Goal: Task Accomplishment & Management: Use online tool/utility

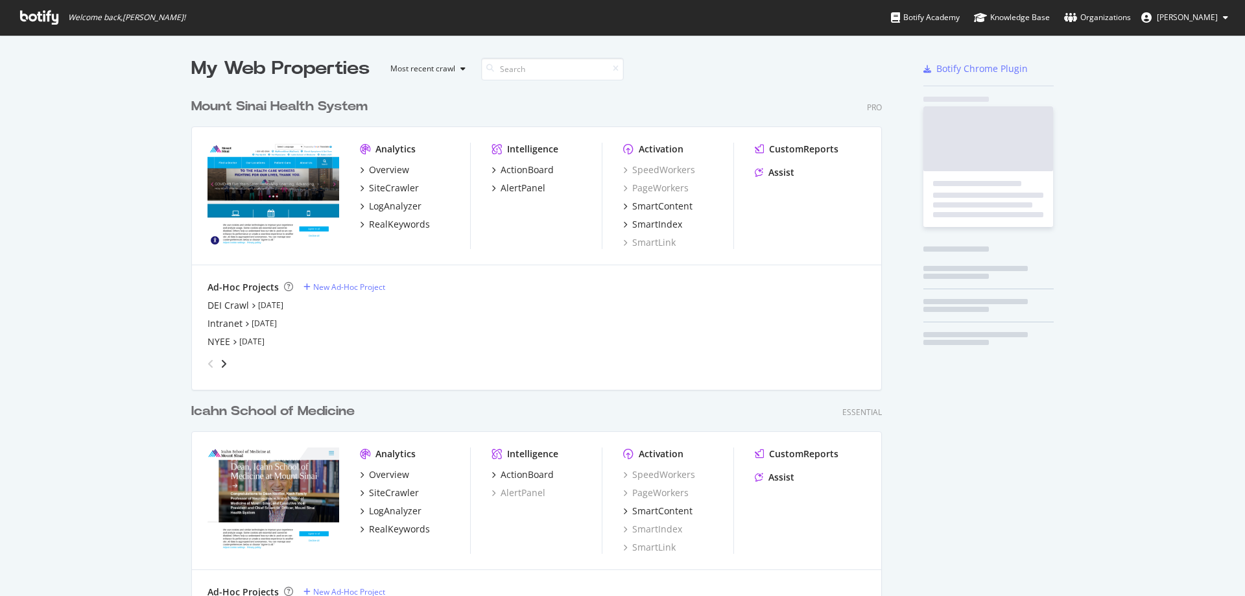
scroll to position [586, 1226]
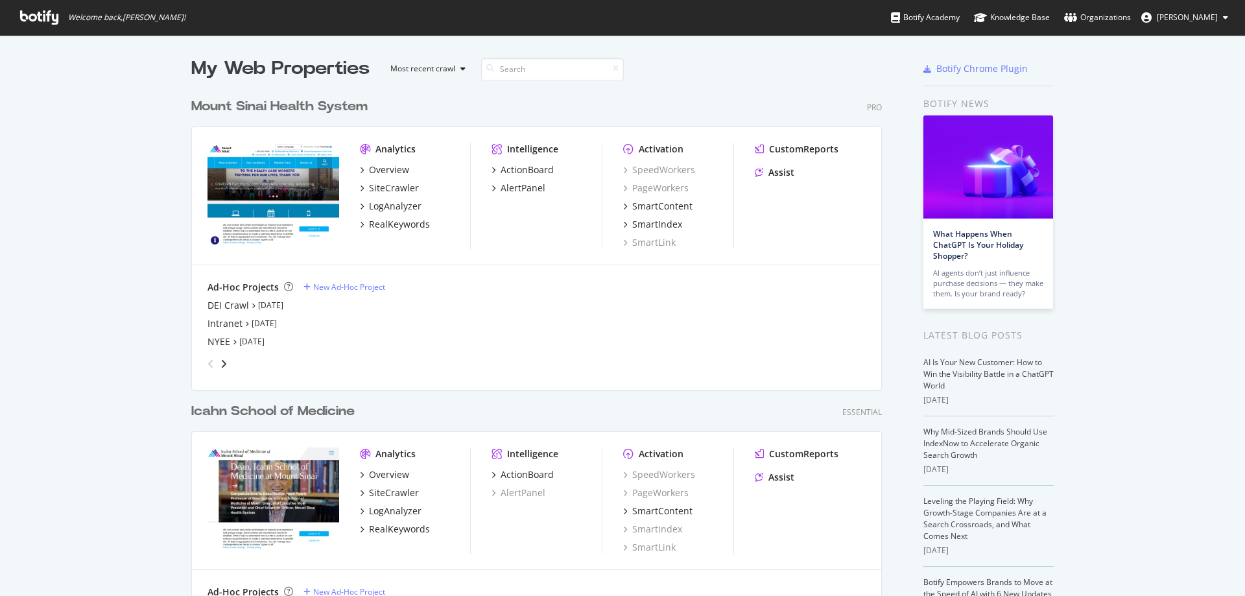
click at [97, 238] on div "My Web Properties Most recent crawl Mount Sinai Health System Pro Analytics Ove…" at bounding box center [622, 358] width 1245 height 647
click at [228, 307] on div "DEI Crawl" at bounding box center [229, 305] width 42 height 13
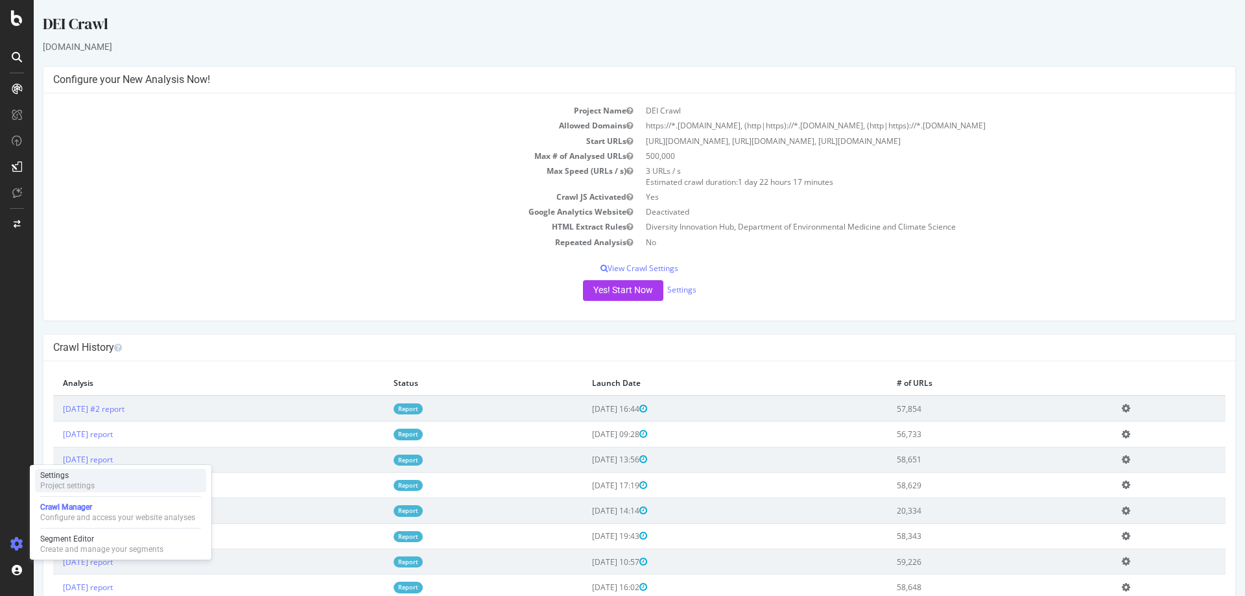
click at [114, 481] on div "Settings Project settings" at bounding box center [120, 480] width 171 height 23
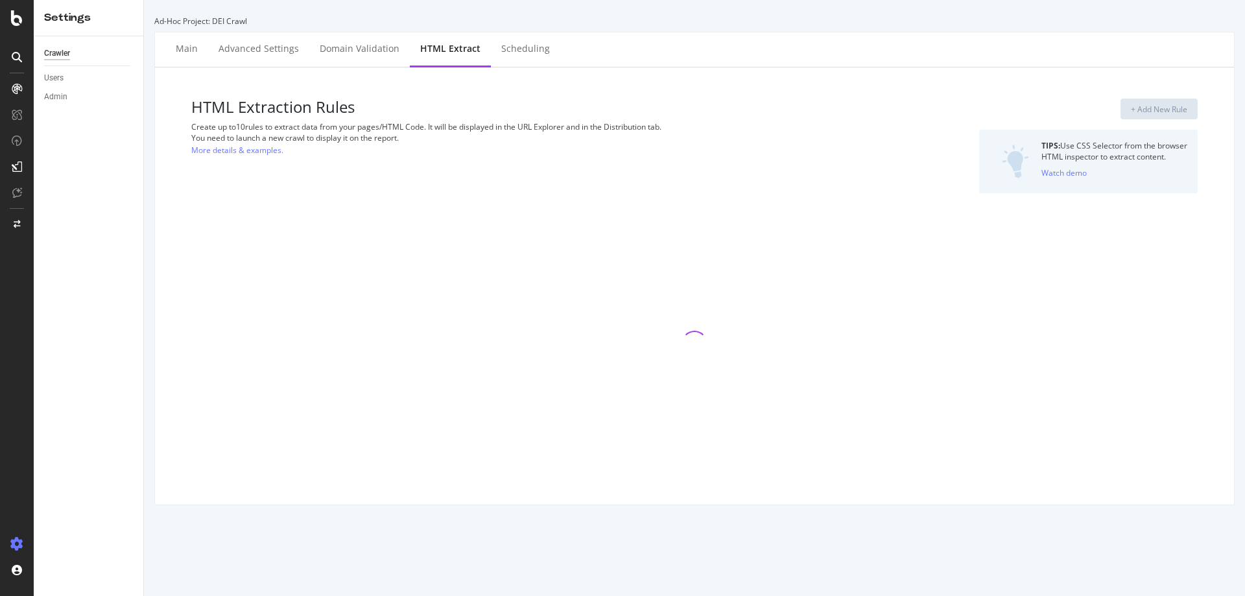
select select "count"
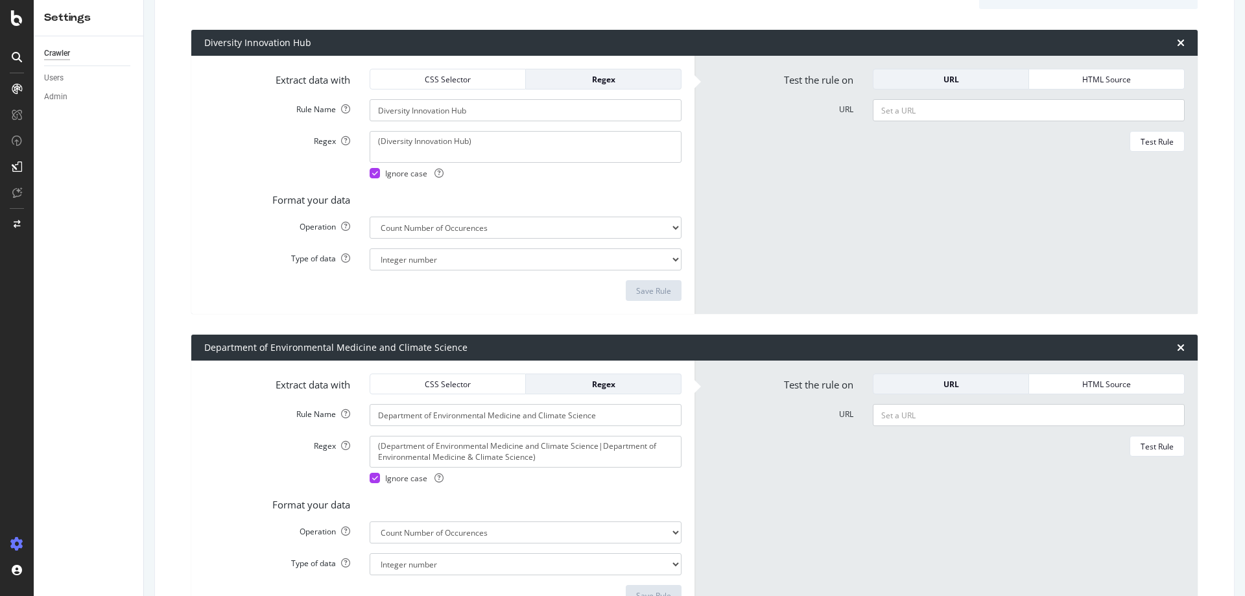
scroll to position [195, 0]
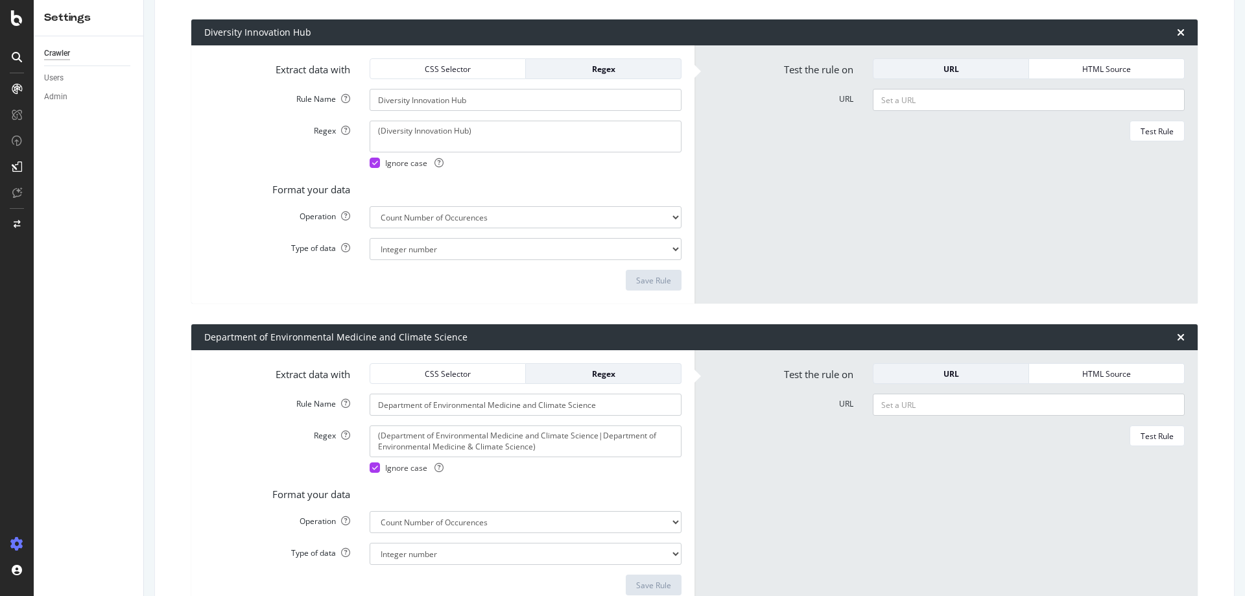
click at [1178, 335] on div "Department of Environmental Medicine and Climate Science" at bounding box center [694, 337] width 1007 height 26
click at [1177, 337] on icon "times" at bounding box center [1181, 337] width 8 height 10
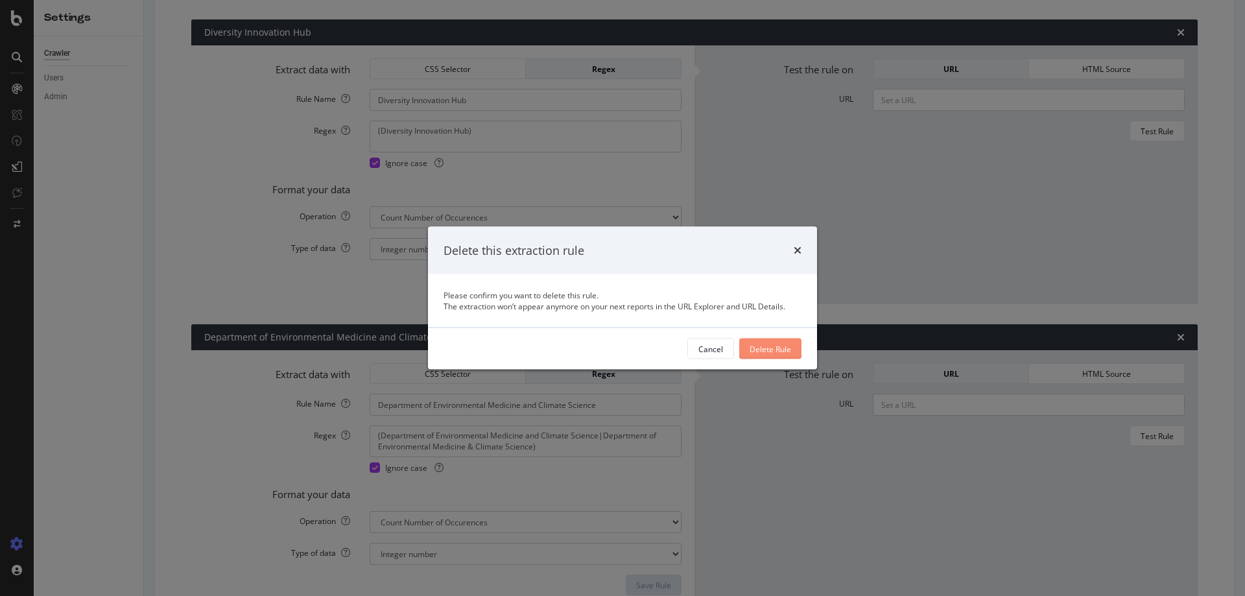
click at [758, 348] on div "Delete Rule" at bounding box center [771, 348] width 42 height 11
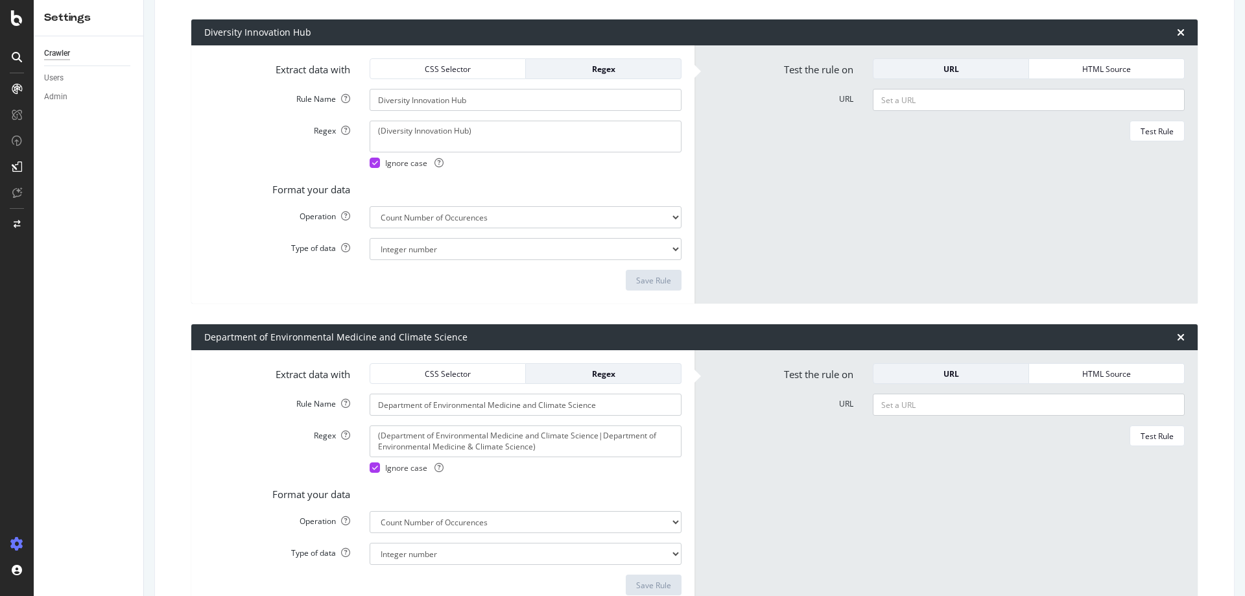
scroll to position [0, 0]
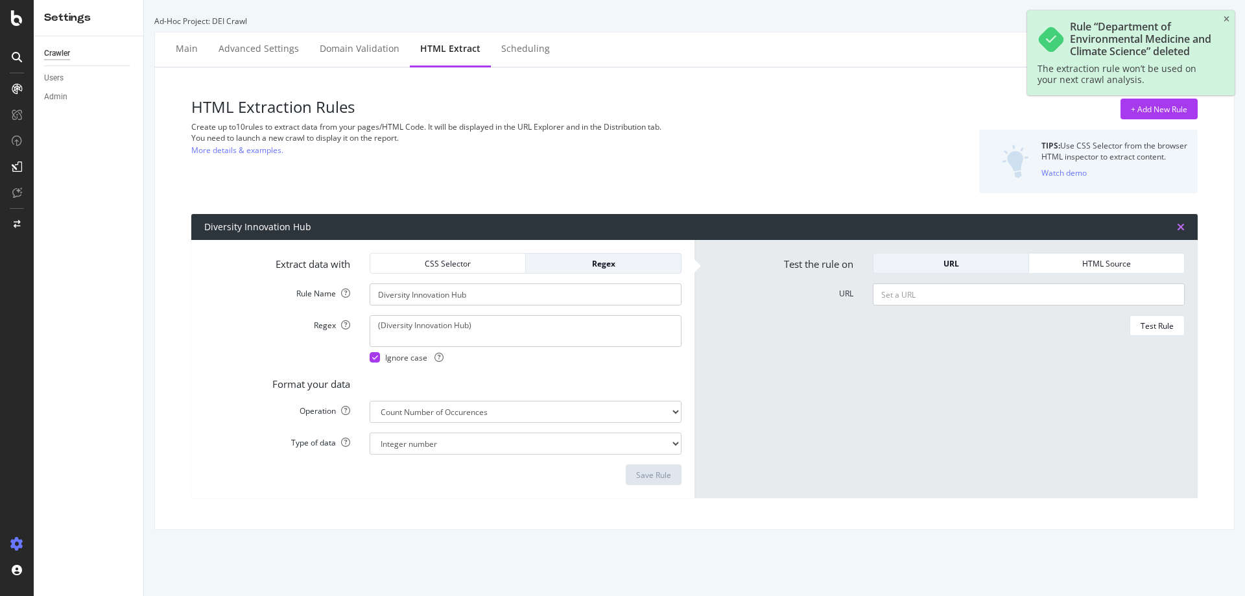
click at [1177, 226] on icon "times" at bounding box center [1181, 227] width 8 height 10
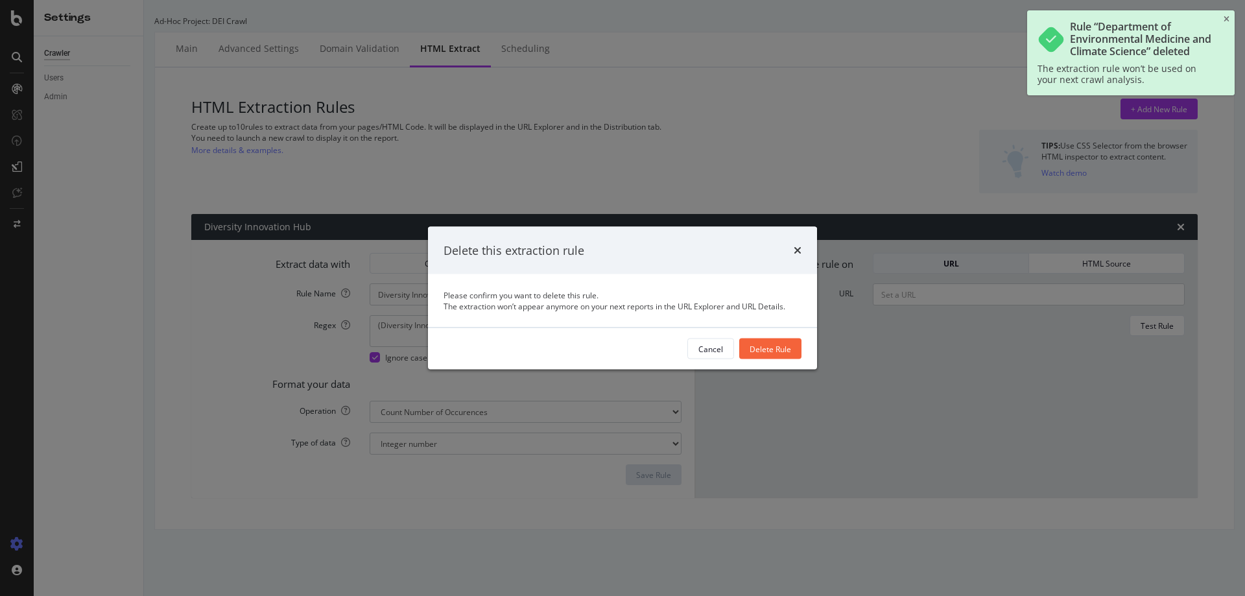
drag, startPoint x: 754, startPoint y: 345, endPoint x: 772, endPoint y: 333, distance: 22.1
click at [766, 339] on button "Delete Rule" at bounding box center [770, 349] width 62 height 21
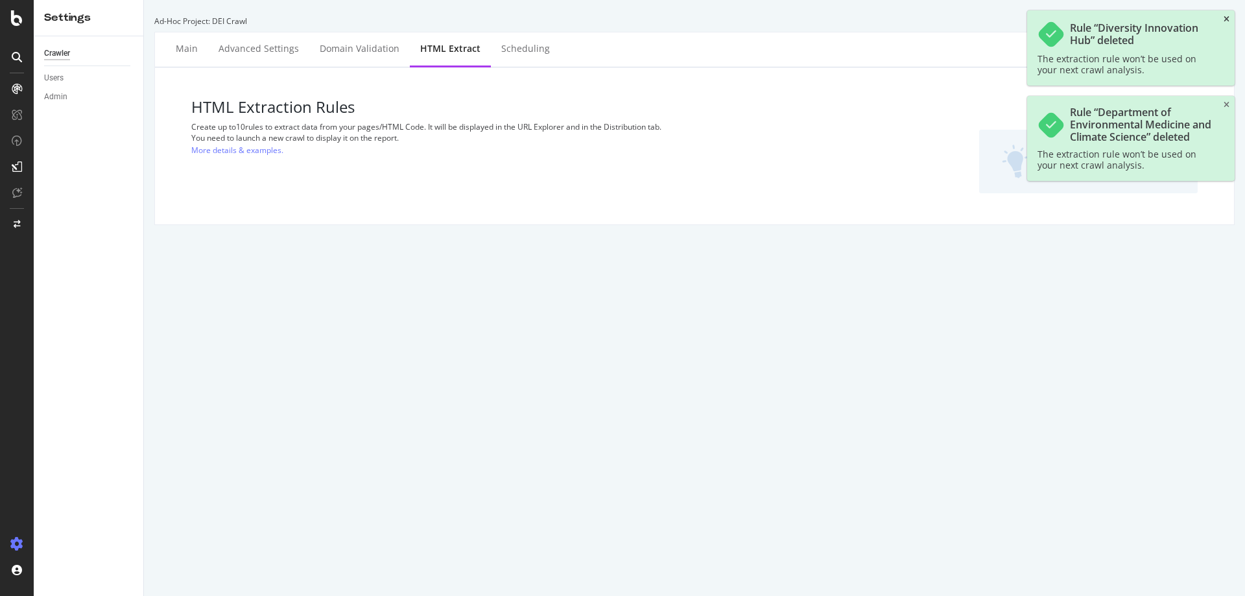
click at [1228, 16] on icon "close toast" at bounding box center [1227, 20] width 6 height 8
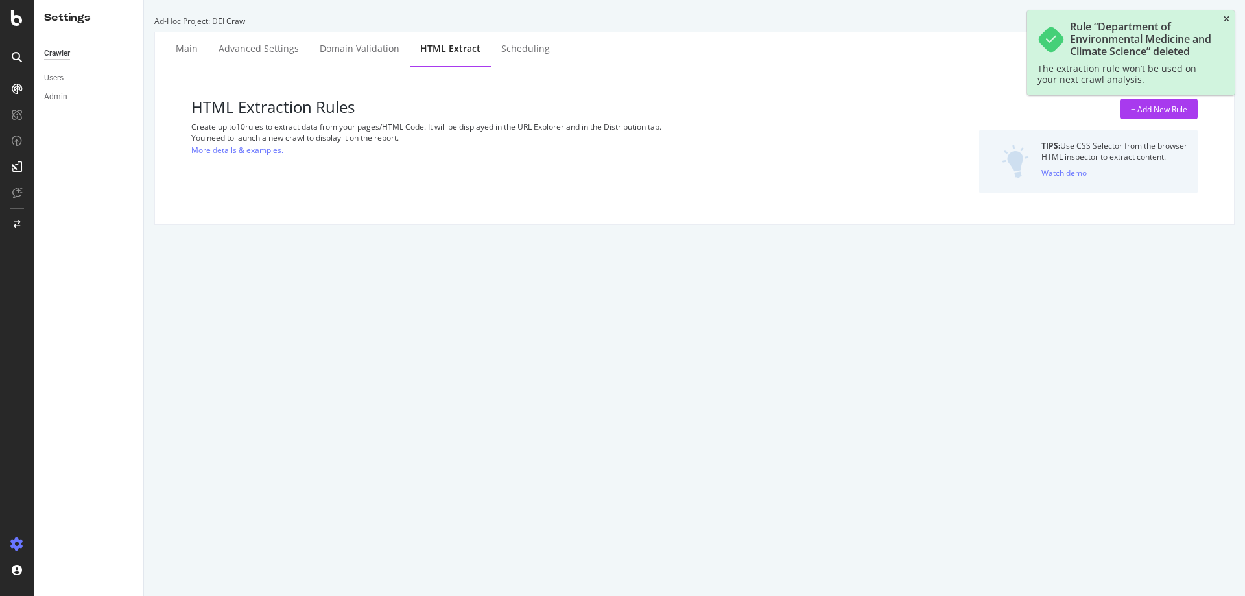
click at [1228, 16] on icon "close toast" at bounding box center [1227, 20] width 6 height 8
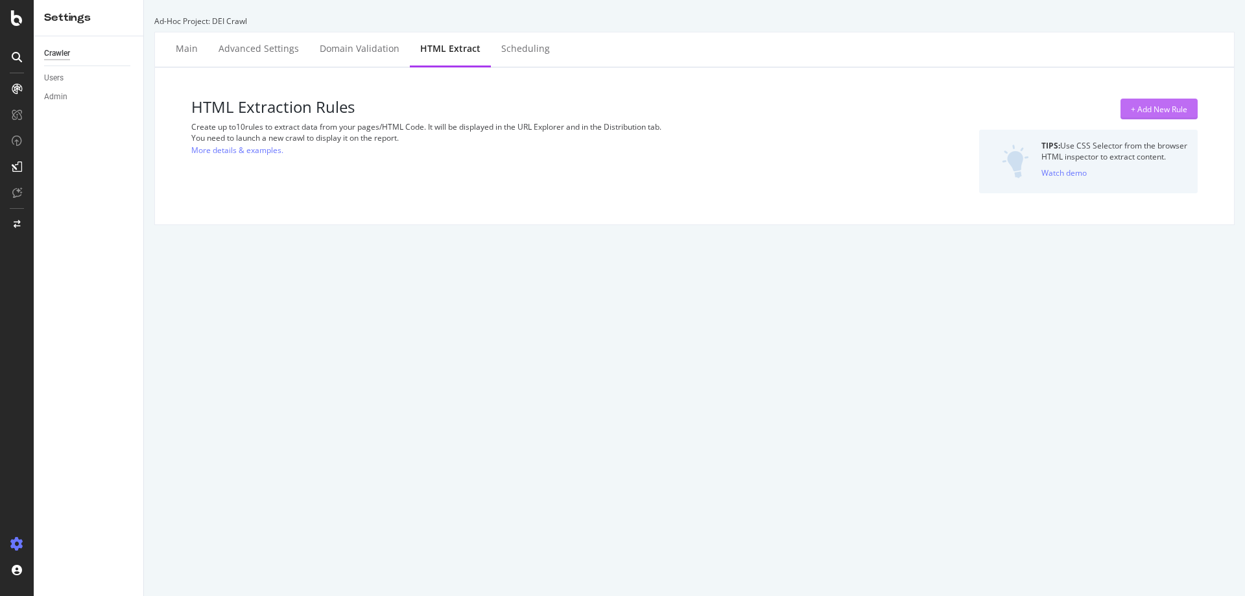
click at [1131, 113] on div "+ Add New Rule" at bounding box center [1159, 109] width 56 height 11
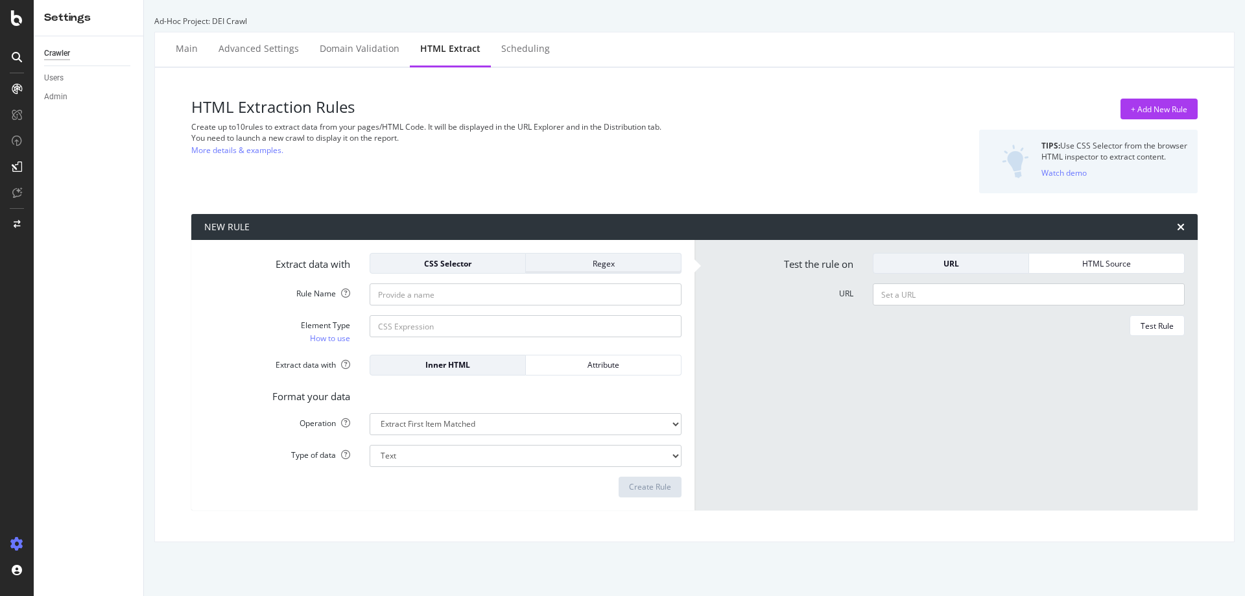
click at [599, 263] on div "Regex" at bounding box center [603, 263] width 134 height 11
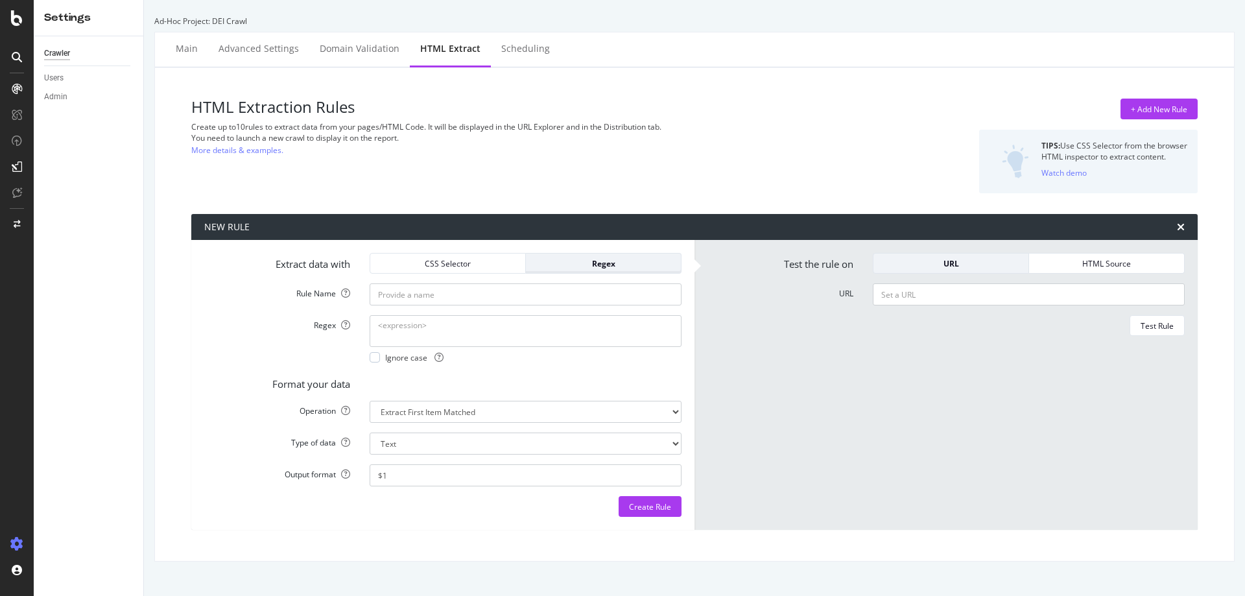
click at [612, 265] on div "Regex" at bounding box center [603, 263] width 134 height 11
drag, startPoint x: 433, startPoint y: 265, endPoint x: 441, endPoint y: 266, distance: 8.5
click at [437, 266] on div "CSS Selector" at bounding box center [448, 263] width 134 height 11
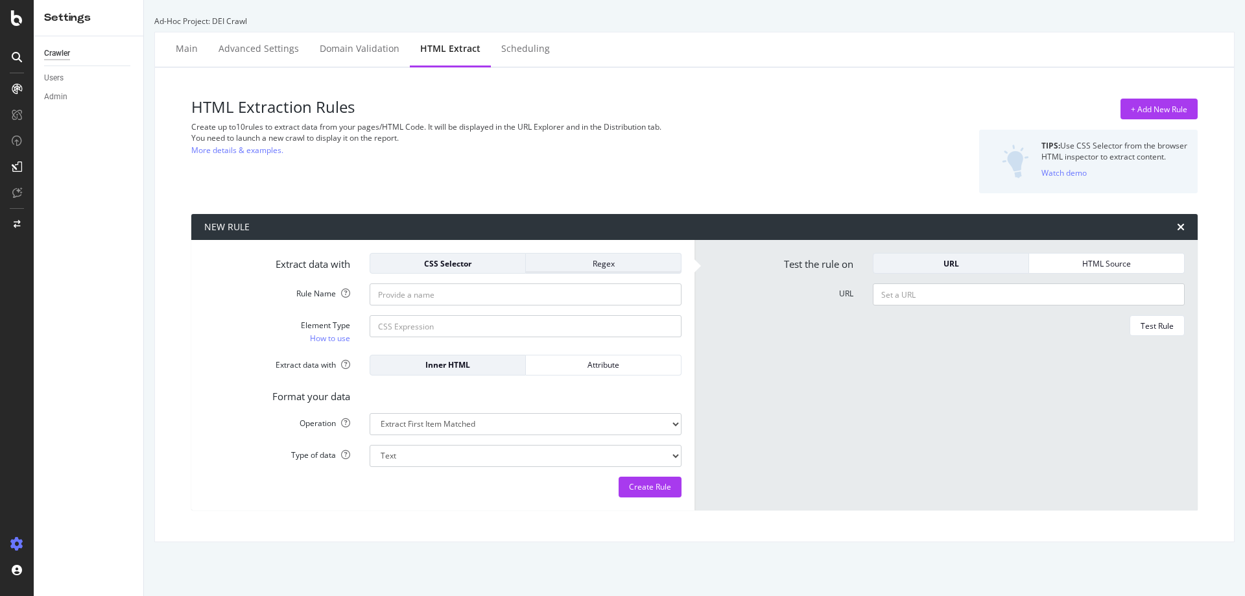
click at [558, 265] on div "Regex" at bounding box center [603, 263] width 134 height 11
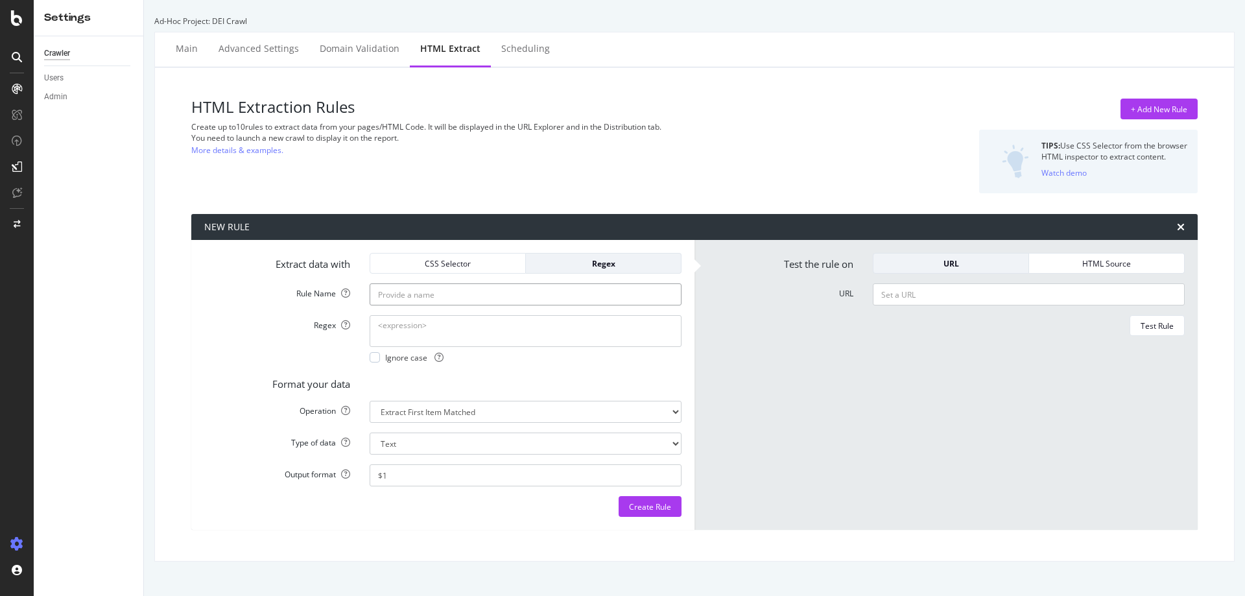
click at [512, 290] on input "Rule Name" at bounding box center [526, 294] width 312 height 22
paste input "Convenient Care"
type input "(Convenient Care)"
drag, startPoint x: 476, startPoint y: 296, endPoint x: 287, endPoint y: 289, distance: 188.9
click at [284, 289] on div "Rule Name (Convenient Care)" at bounding box center [443, 294] width 497 height 22
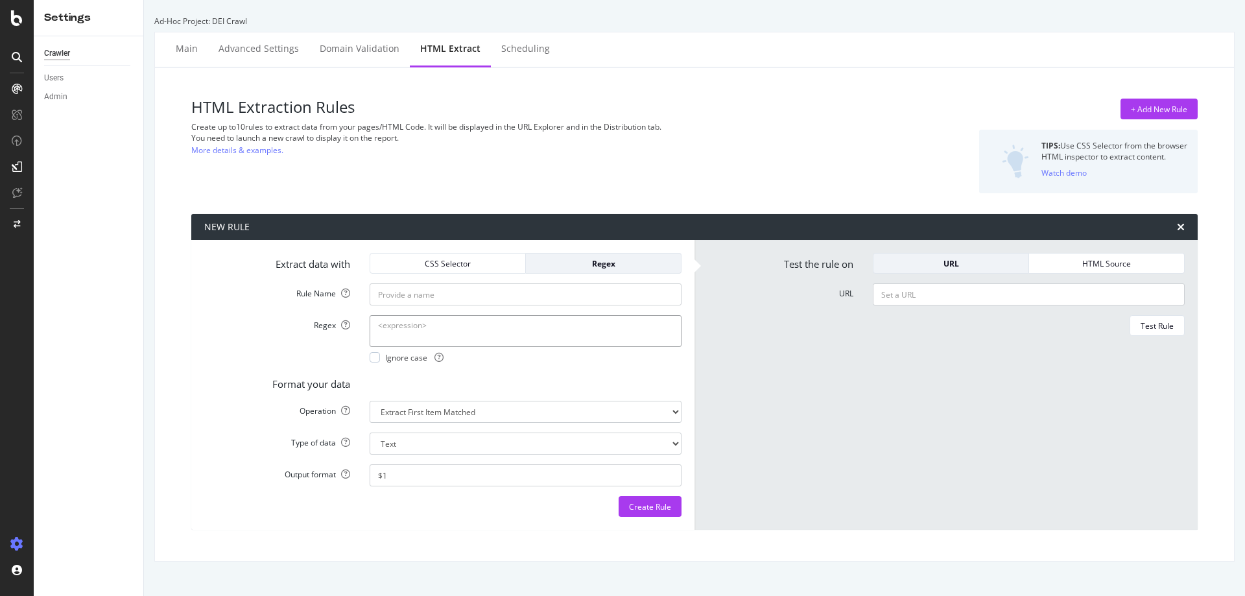
click at [406, 335] on textarea "Regex" at bounding box center [526, 330] width 312 height 31
paste textarea "(Convenient Care)"
type textarea "(Convenient Care)"
click at [450, 299] on input "Rule Name" at bounding box center [526, 294] width 312 height 22
type input "Convenient Care (case sensitive)"
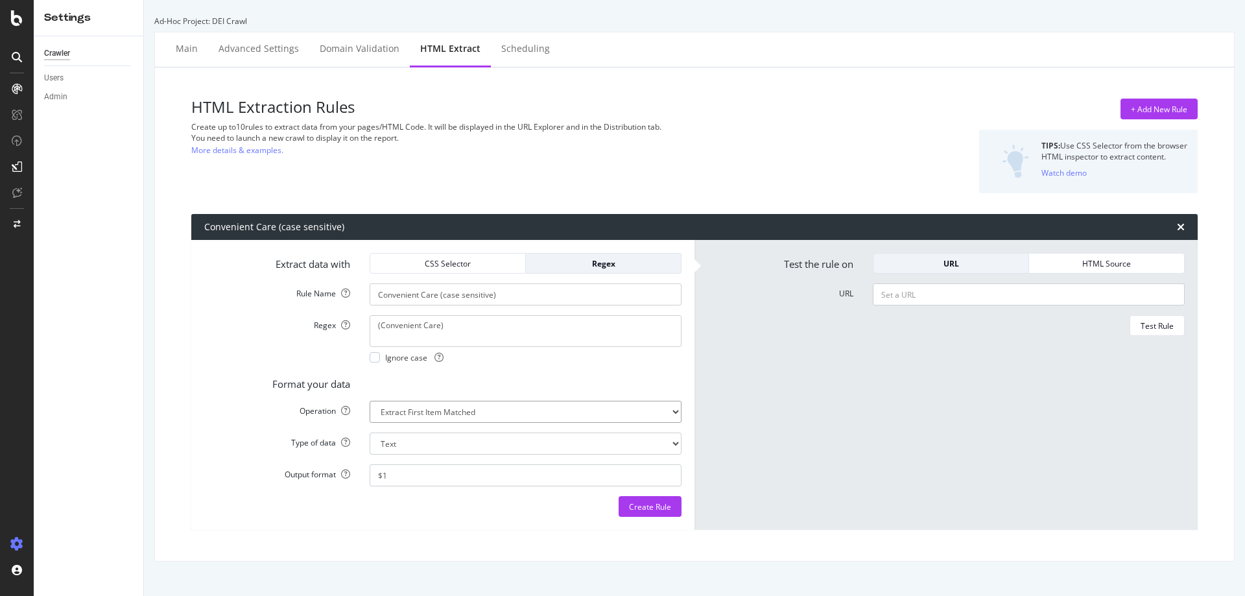
click at [539, 415] on select "Extract First Item Matched Extract First 3 Items Matched Count Number of Occure…" at bounding box center [526, 412] width 312 height 22
select select "count"
click at [370, 401] on select "Extract First Item Matched Extract First 3 Items Matched Count Number of Occure…" at bounding box center [526, 412] width 312 height 22
select select "i"
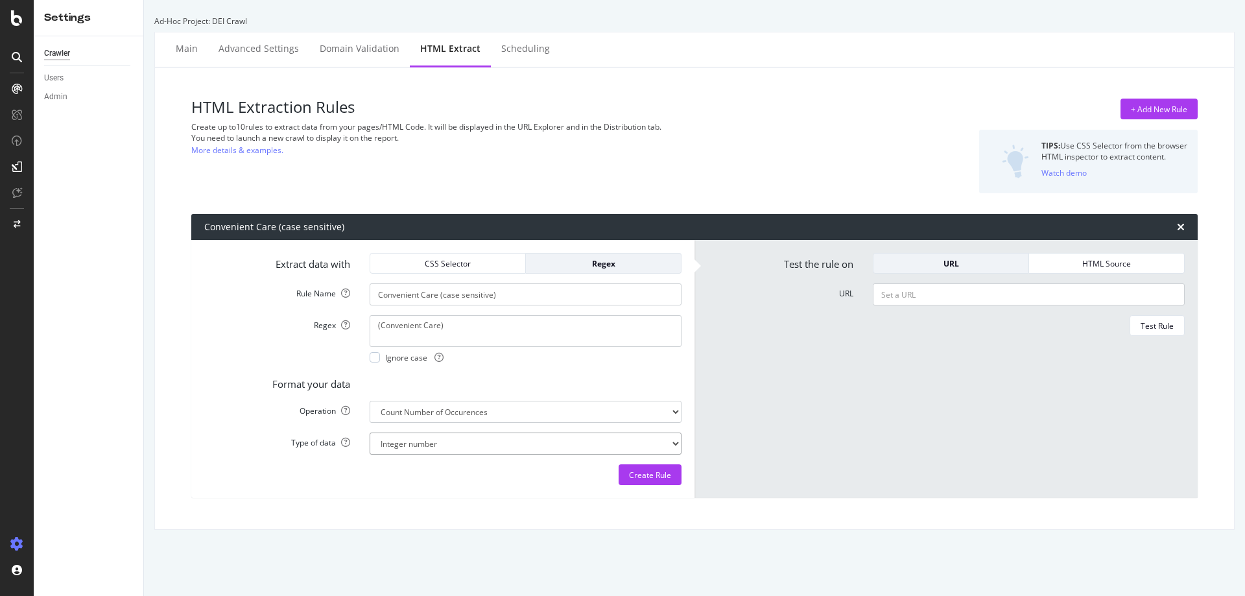
click at [512, 444] on select "Integer number" at bounding box center [526, 444] width 312 height 22
click at [370, 433] on select "Integer number" at bounding box center [526, 444] width 312 height 22
click at [630, 477] on div "Create Rule" at bounding box center [650, 475] width 42 height 11
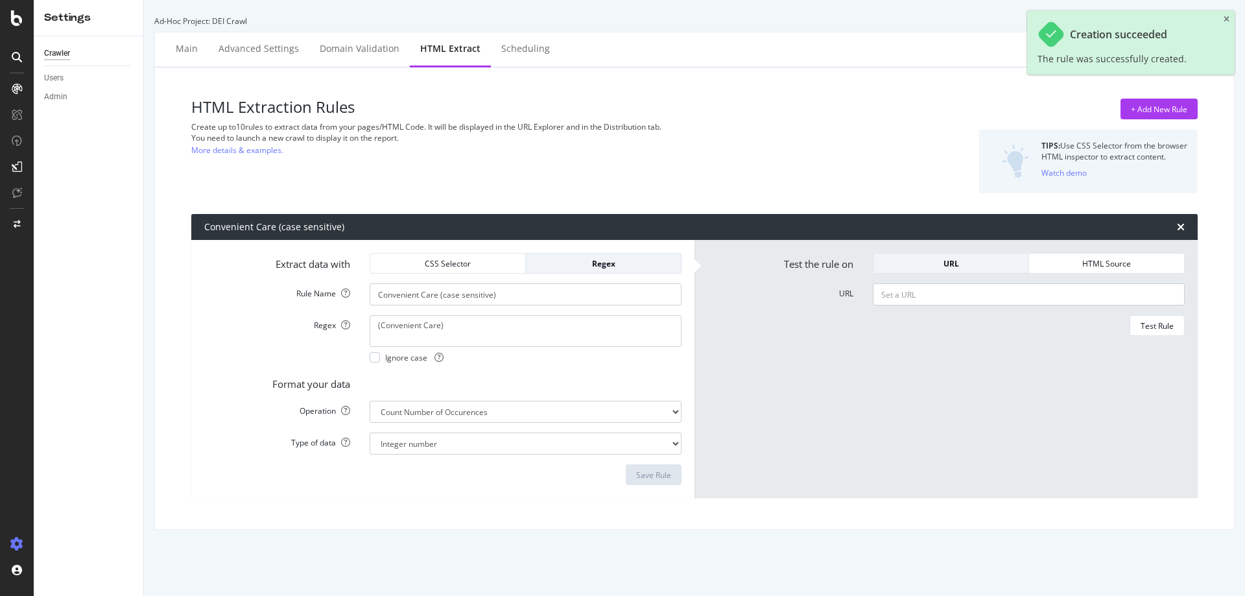
drag, startPoint x: 1160, startPoint y: 110, endPoint x: 1086, endPoint y: 110, distance: 73.3
click at [1158, 110] on div "+ Add New Rule" at bounding box center [1159, 109] width 56 height 11
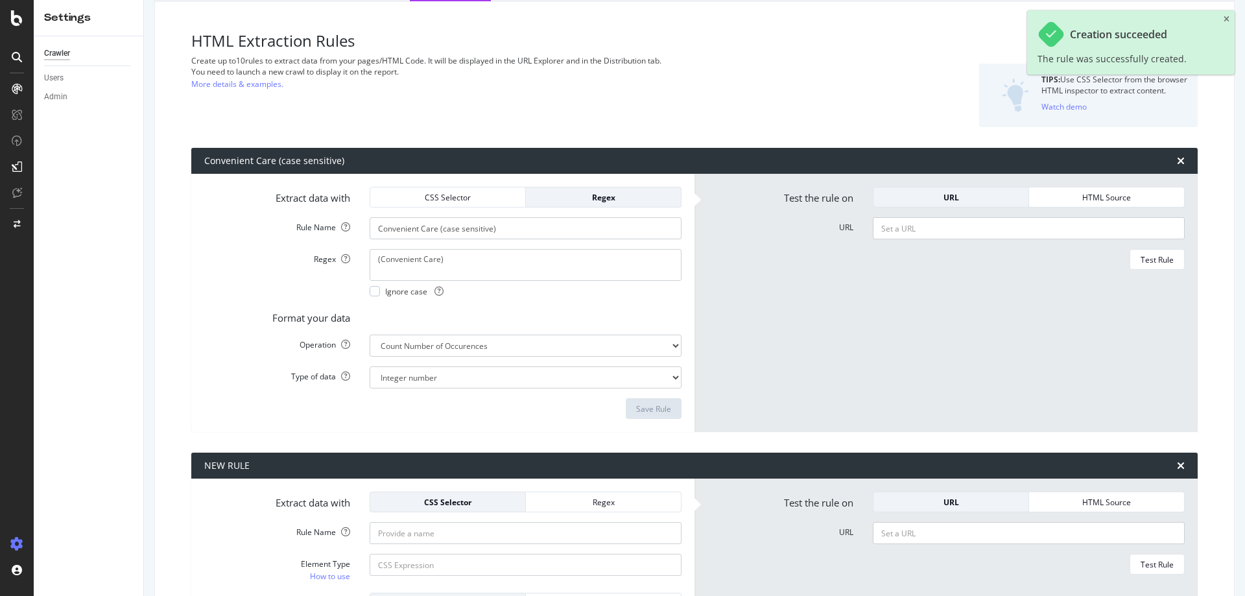
scroll to position [281, 0]
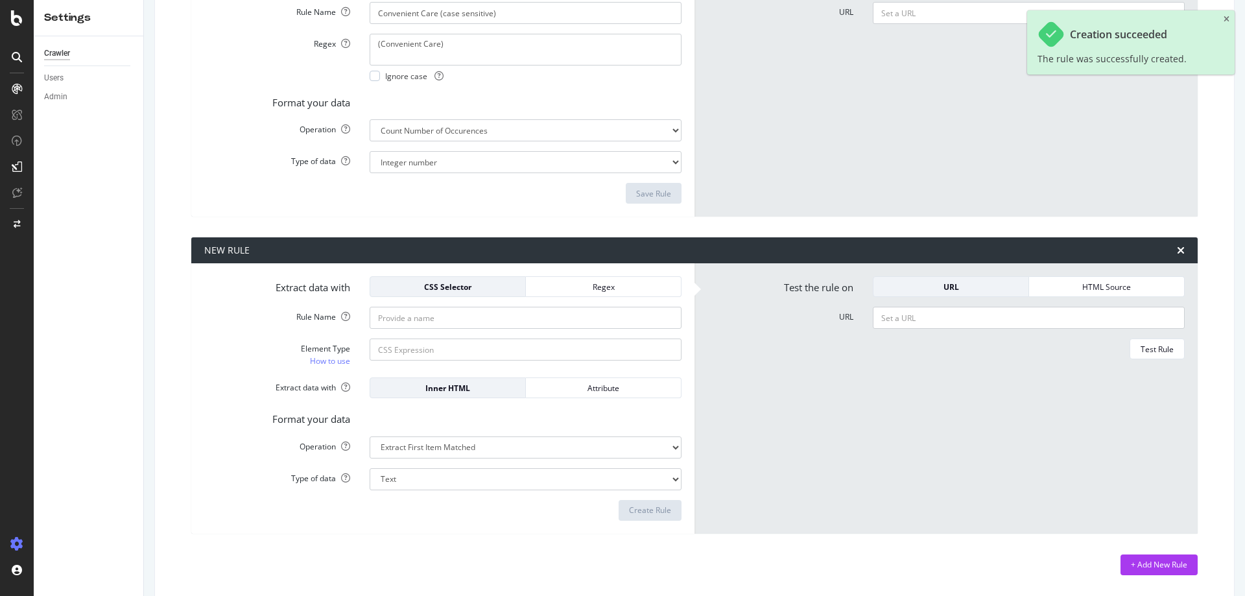
drag, startPoint x: 610, startPoint y: 288, endPoint x: 466, endPoint y: 309, distance: 145.6
click at [604, 291] on div "Regex" at bounding box center [603, 286] width 134 height 11
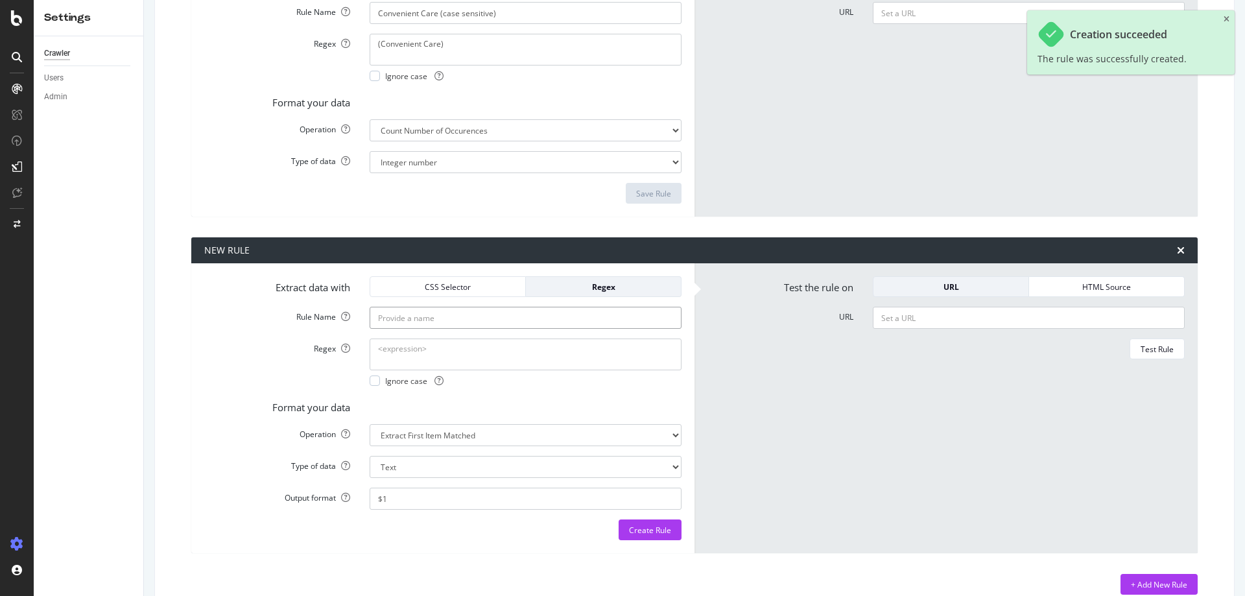
click at [457, 24] on input "Rule Name" at bounding box center [526, 13] width 312 height 22
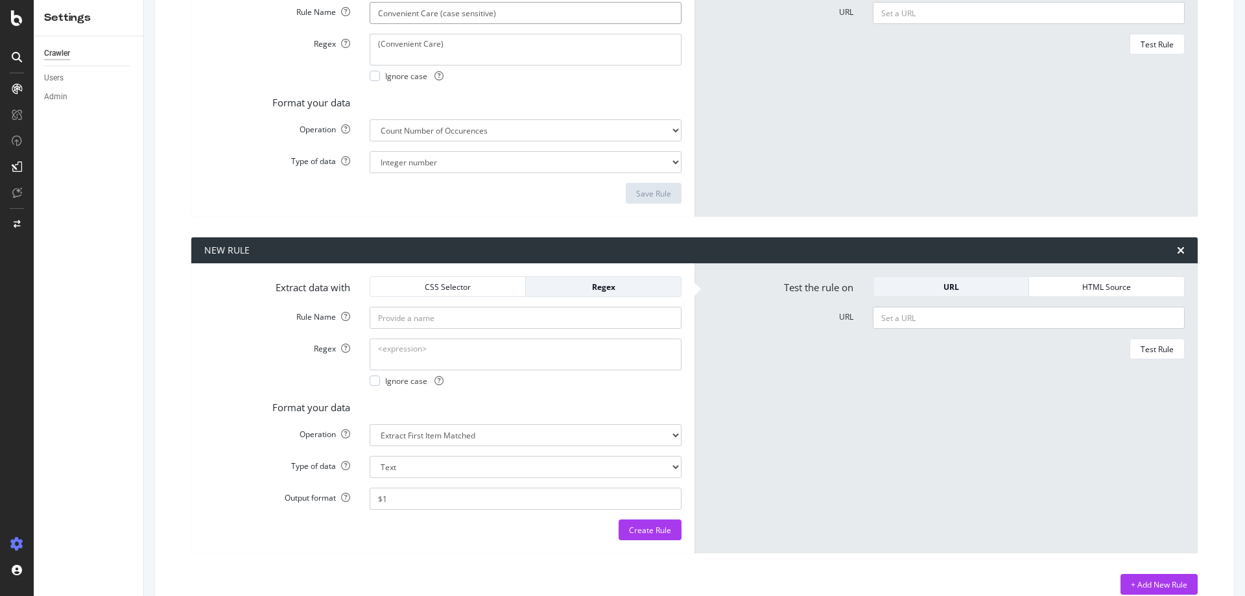
drag, startPoint x: 305, startPoint y: 25, endPoint x: 261, endPoint y: 29, distance: 45.0
click at [261, 29] on form "Extract data with CSS Selector Regex Rule Name Convenient Care (case sensitive)…" at bounding box center [442, 87] width 477 height 232
click at [416, 24] on input "Rule Name" at bounding box center [526, 13] width 312 height 22
paste input "Convenient Care (case sensitive)"
click at [460, 24] on input "Convenient Care (case sensitive)" at bounding box center [526, 13] width 312 height 22
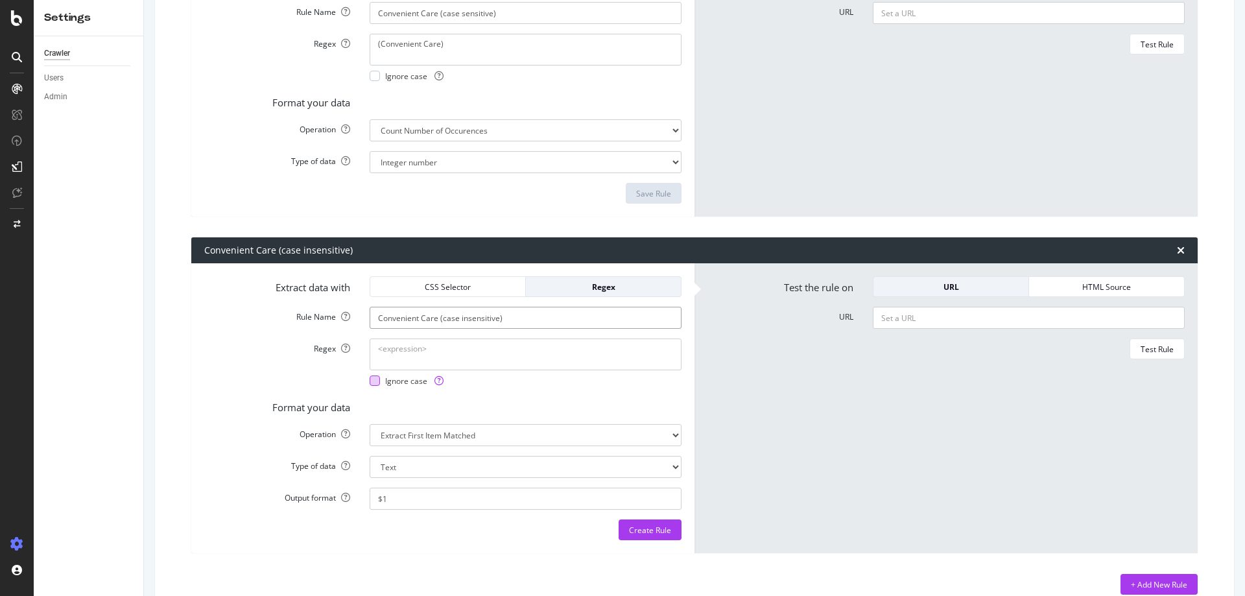
type input "Convenient Care (case insensitive)"
click at [372, 379] on div at bounding box center [375, 381] width 10 height 10
drag, startPoint x: 488, startPoint y: 58, endPoint x: 335, endPoint y: 36, distance: 154.6
click at [335, 36] on div "Regex (Convenient Care) Ignore case" at bounding box center [443, 57] width 497 height 47
click at [427, 65] on textarea "Regex" at bounding box center [526, 49] width 312 height 31
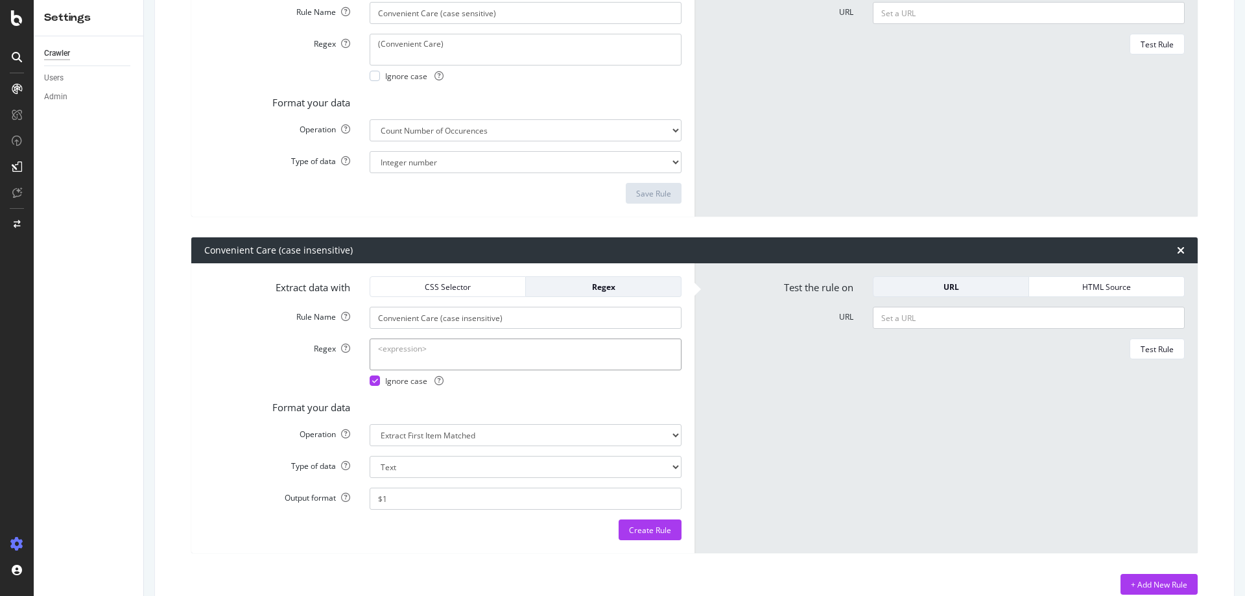
paste textarea "(Convenient Care)"
type textarea "(Convenient Care)"
click at [466, 141] on select "Extract First Item Matched Extract First 3 Items Matched Count Number of Occure…" at bounding box center [526, 130] width 312 height 22
select select "count"
click at [370, 141] on select "Extract First Item Matched Extract First 3 Items Matched Count Number of Occure…" at bounding box center [526, 130] width 312 height 22
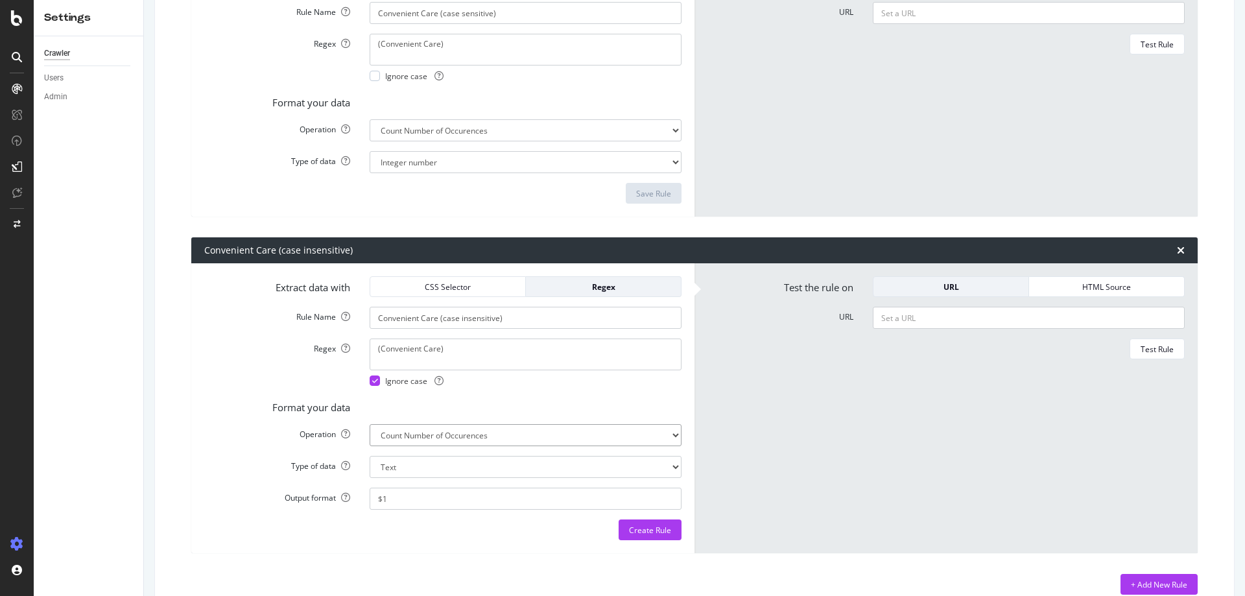
select select "i"
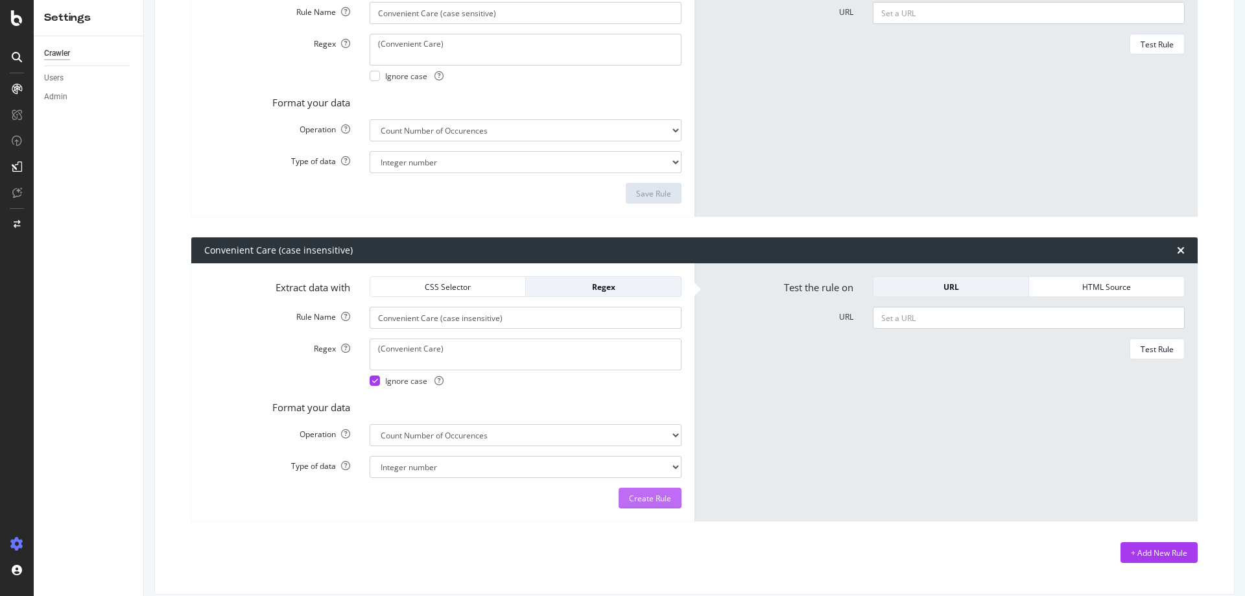
click at [655, 500] on div "Create Rule" at bounding box center [650, 498] width 42 height 11
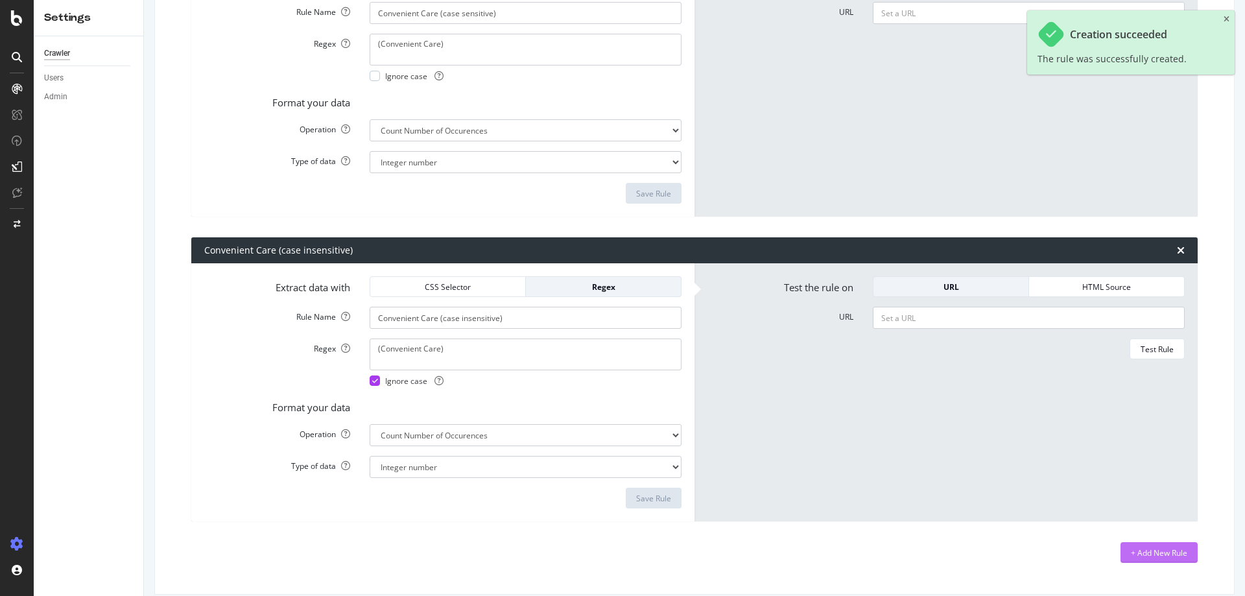
click at [1133, 556] on div "+ Add New Rule" at bounding box center [1159, 552] width 56 height 11
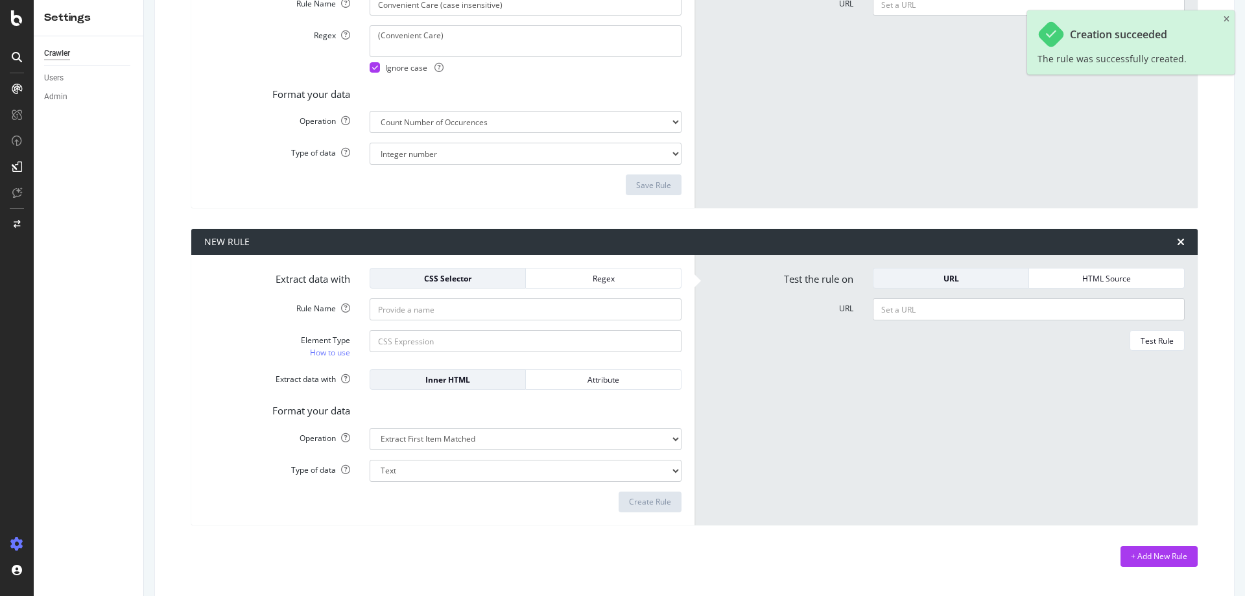
scroll to position [613, 0]
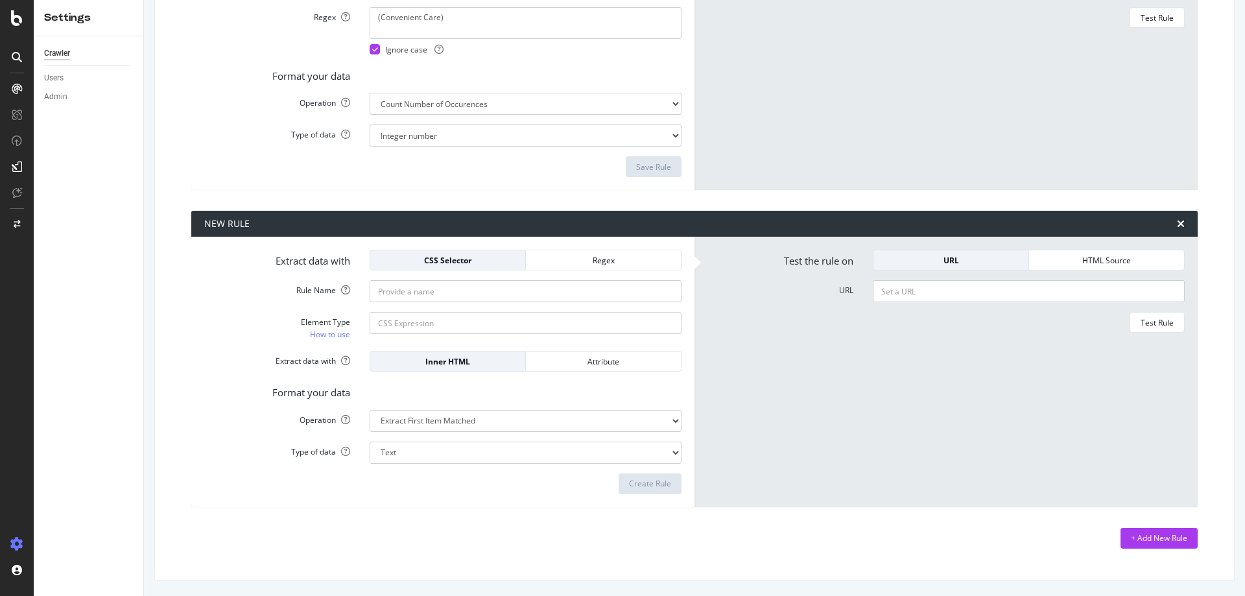
drag, startPoint x: 603, startPoint y: 256, endPoint x: 497, endPoint y: 279, distance: 108.8
click at [601, 260] on div "Regex" at bounding box center [603, 260] width 134 height 11
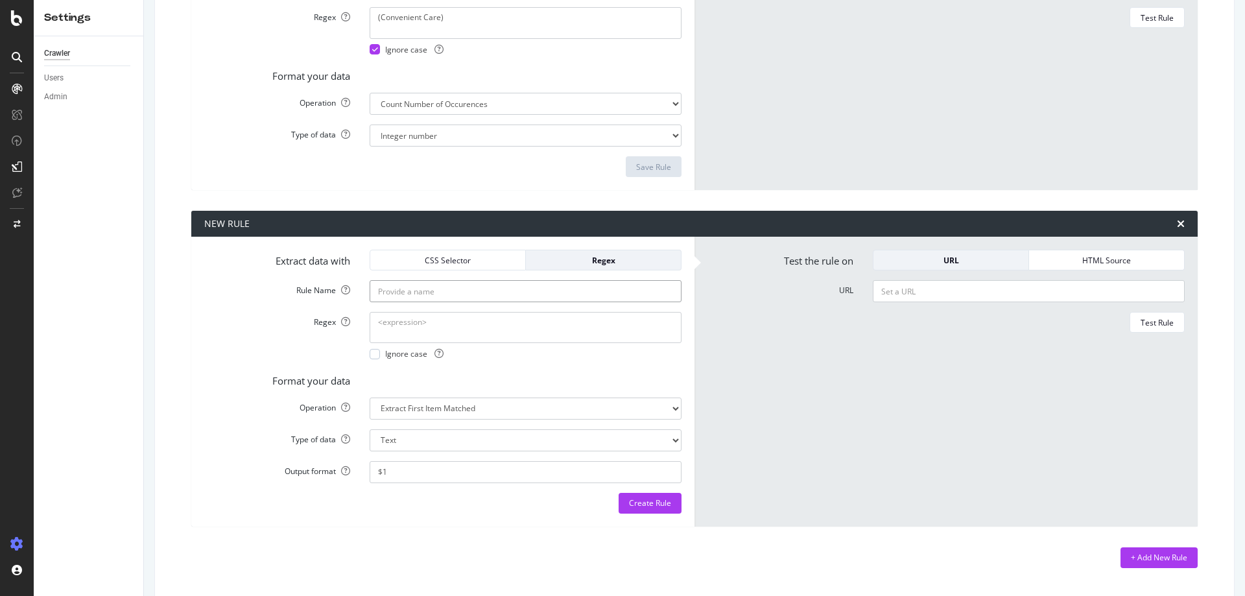
paste input "[GEOGRAPHIC_DATA] Now"
type input "Mount Sinai Now (case sensitive)"
paste textarea "[GEOGRAPHIC_DATA] Now"
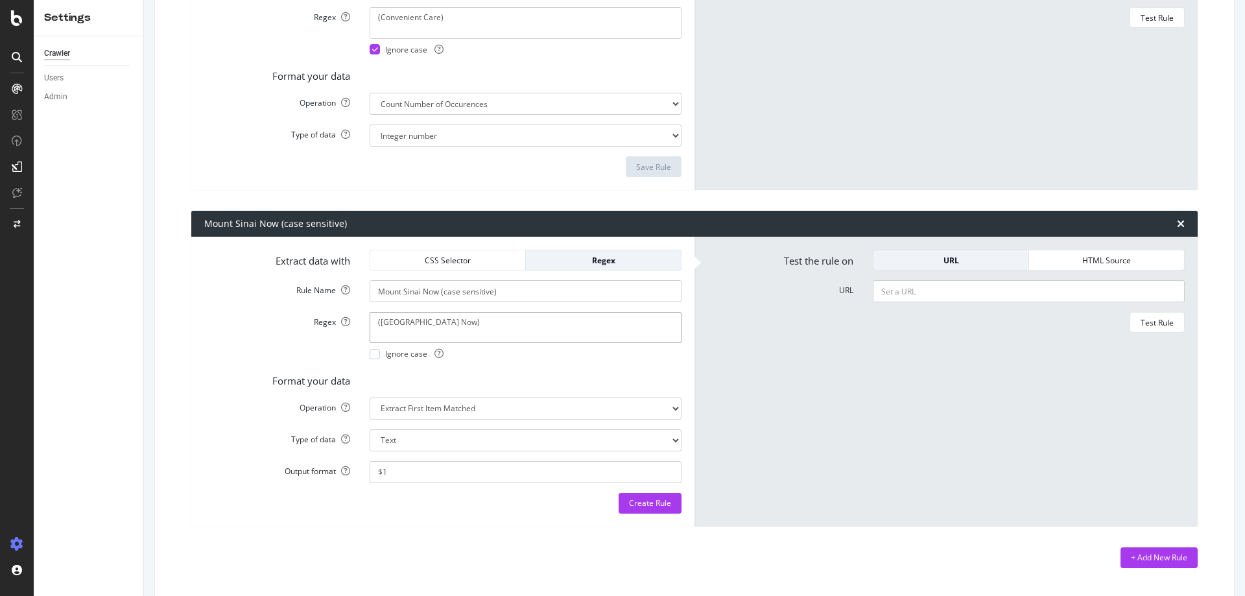
type textarea "([GEOGRAPHIC_DATA] Now)"
select select "count"
select select "i"
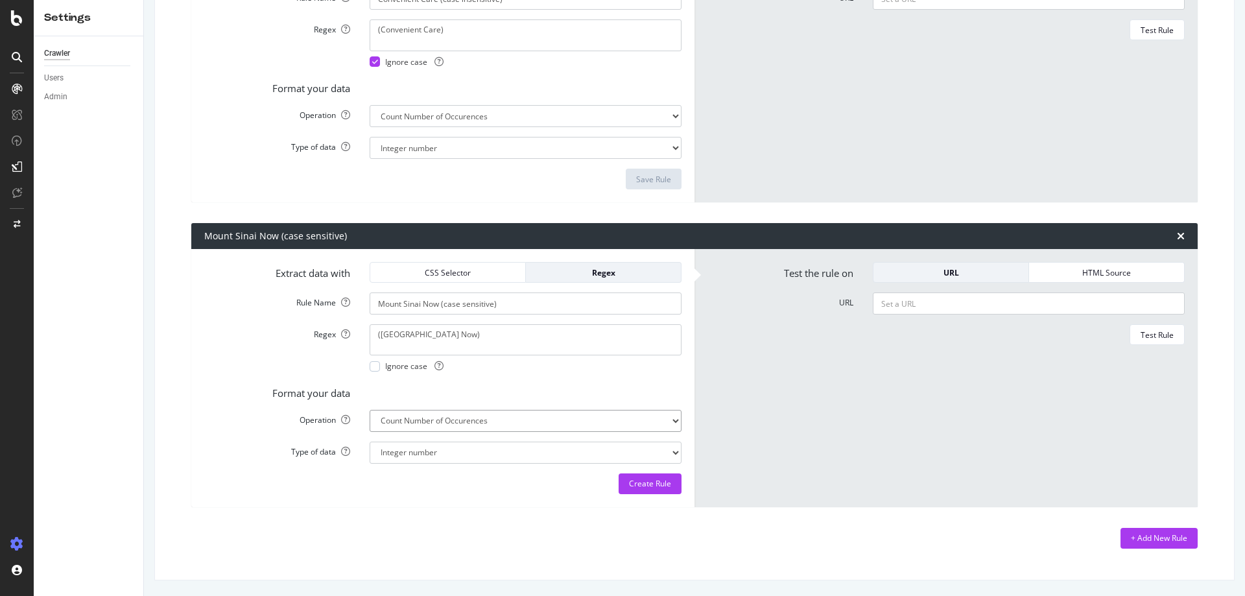
scroll to position [601, 0]
click at [642, 482] on div "Create Rule" at bounding box center [650, 483] width 42 height 11
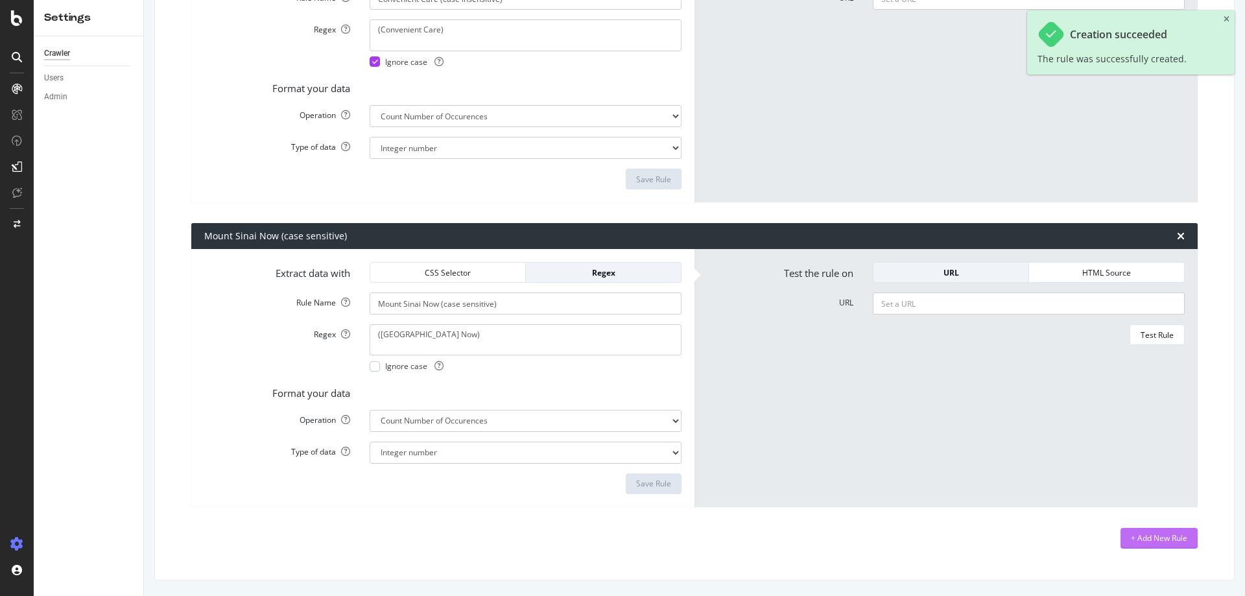
drag, startPoint x: 1136, startPoint y: 541, endPoint x: 940, endPoint y: 476, distance: 206.9
click at [1135, 540] on div "+ Add New Rule" at bounding box center [1159, 537] width 56 height 11
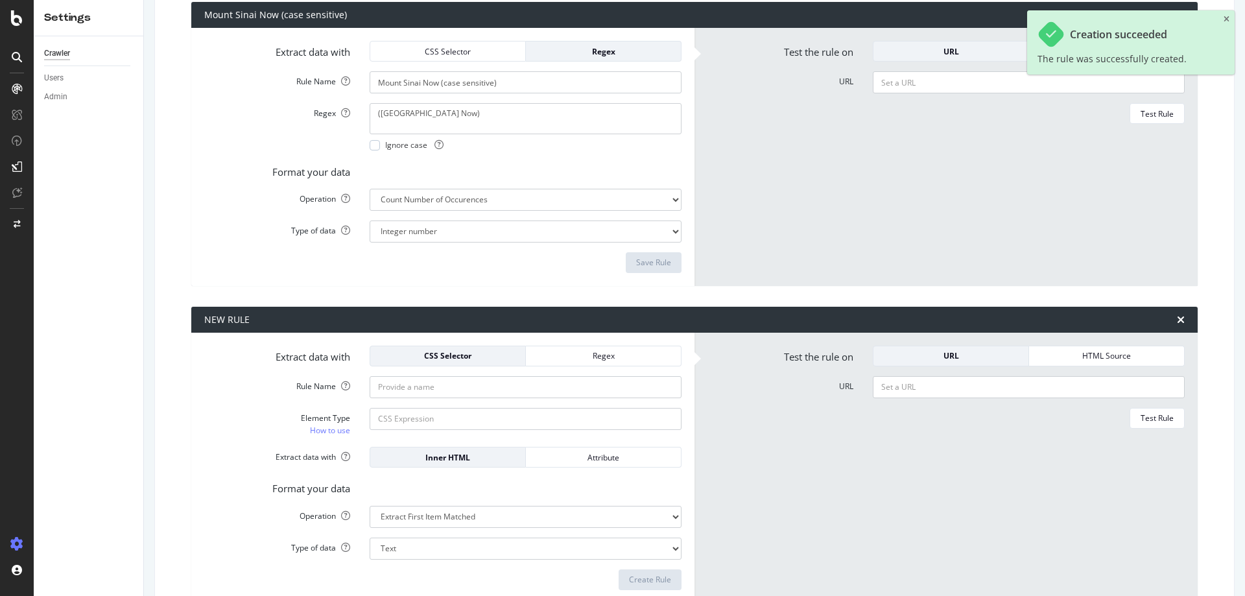
scroll to position [891, 0]
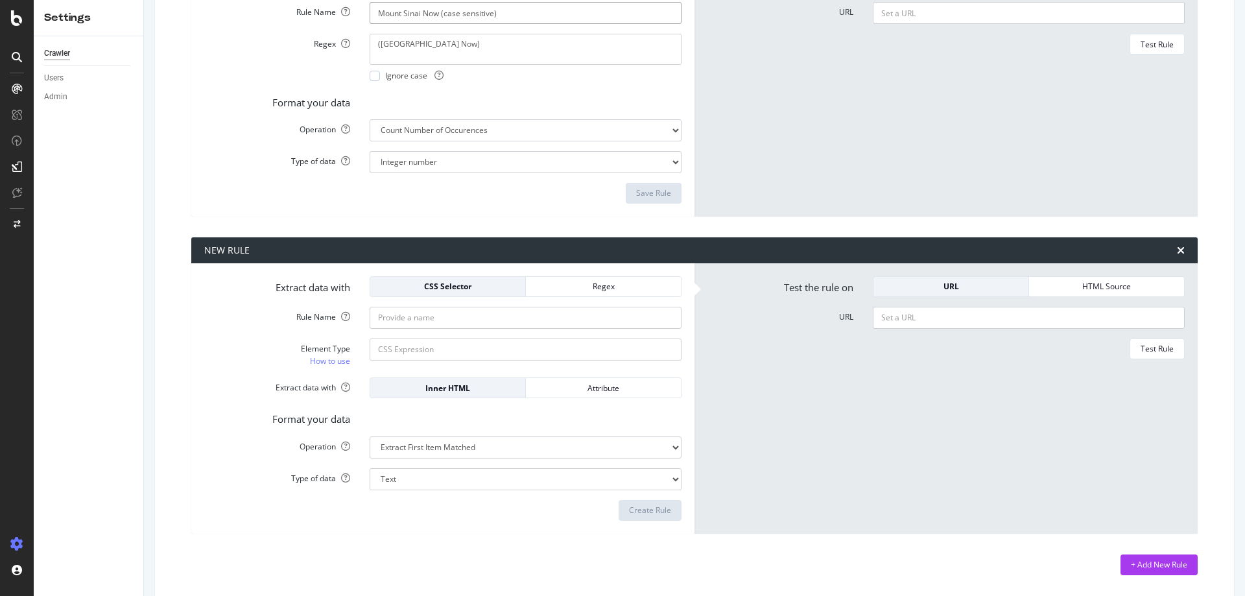
drag, startPoint x: 433, startPoint y: 21, endPoint x: 262, endPoint y: 22, distance: 170.6
click at [262, 22] on div "Rule Name Mount Sinai Now (case sensitive)" at bounding box center [443, 13] width 497 height 22
paste input "Mount Sinai Now (case sensitive)"
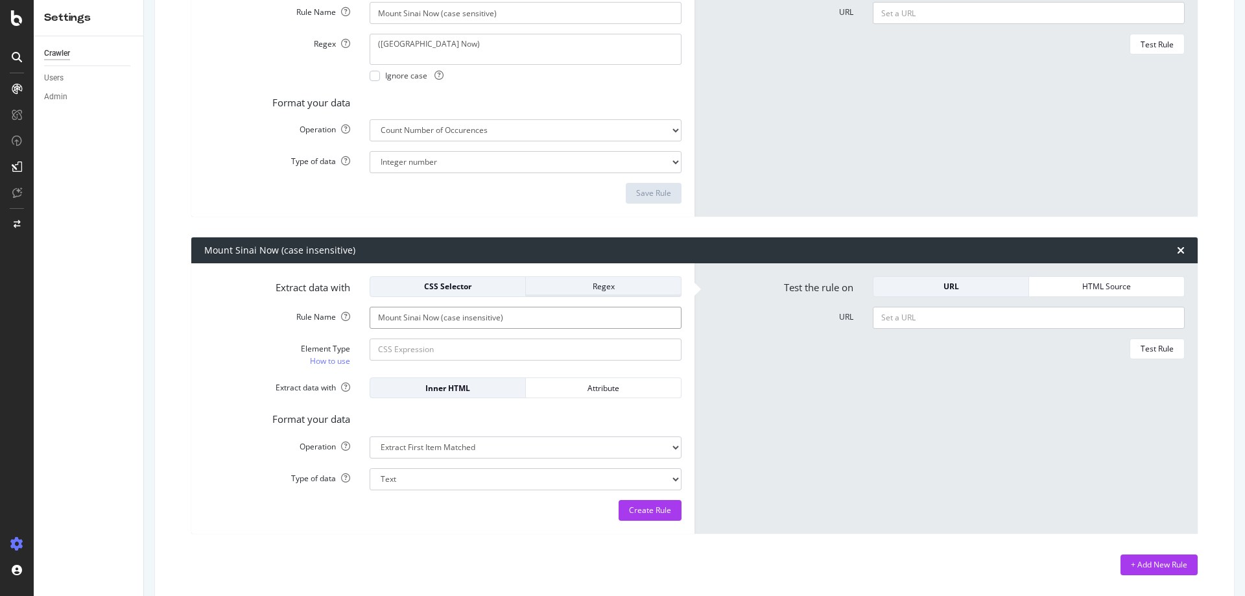
type input "Mount Sinai Now (case insensitive)"
click at [544, 287] on div "Regex" at bounding box center [603, 286] width 134 height 11
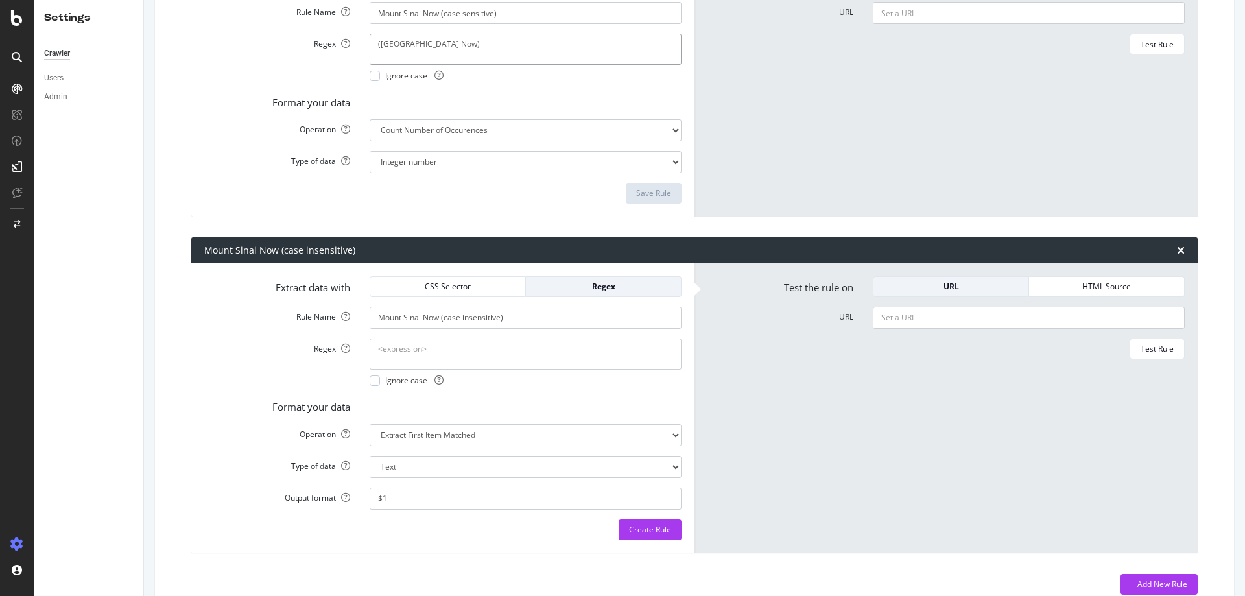
drag, startPoint x: 469, startPoint y: 49, endPoint x: 289, endPoint y: 39, distance: 180.6
click at [289, 39] on div "Regex ([GEOGRAPHIC_DATA] Now) Ignore case" at bounding box center [443, 57] width 497 height 47
drag, startPoint x: 457, startPoint y: 354, endPoint x: 429, endPoint y: 366, distance: 31.1
paste textarea "([GEOGRAPHIC_DATA] Now)"
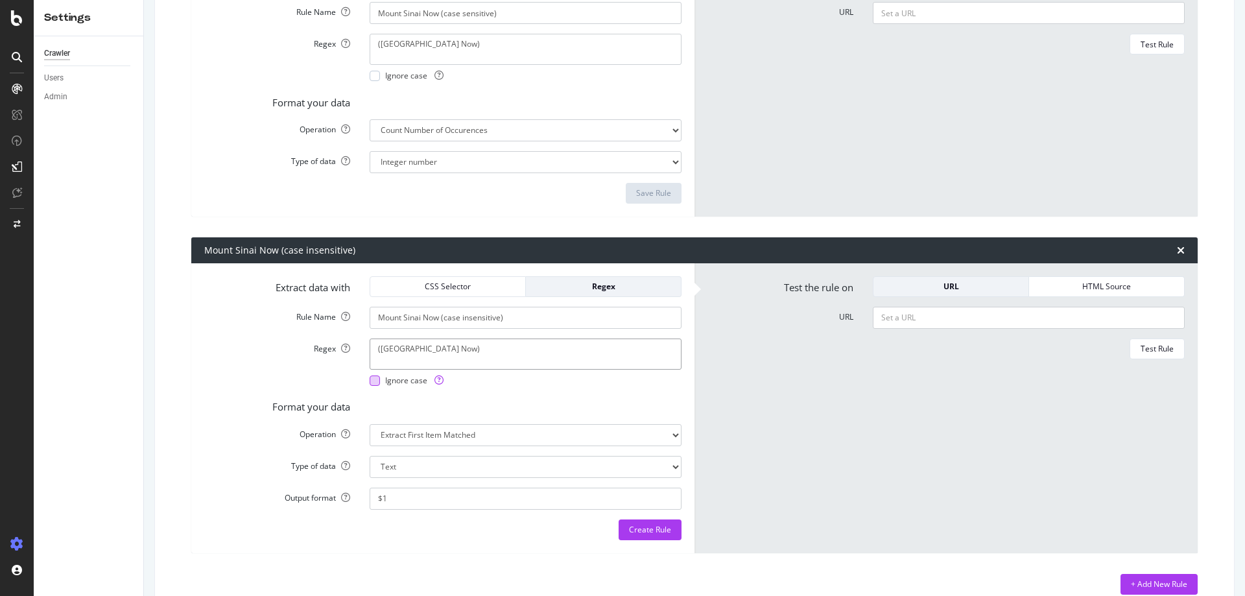
type textarea "([GEOGRAPHIC_DATA] Now)"
click at [379, 381] on div "Ignore case" at bounding box center [407, 380] width 74 height 11
drag, startPoint x: 554, startPoint y: 437, endPoint x: 556, endPoint y: 444, distance: 7.6
select select "count"
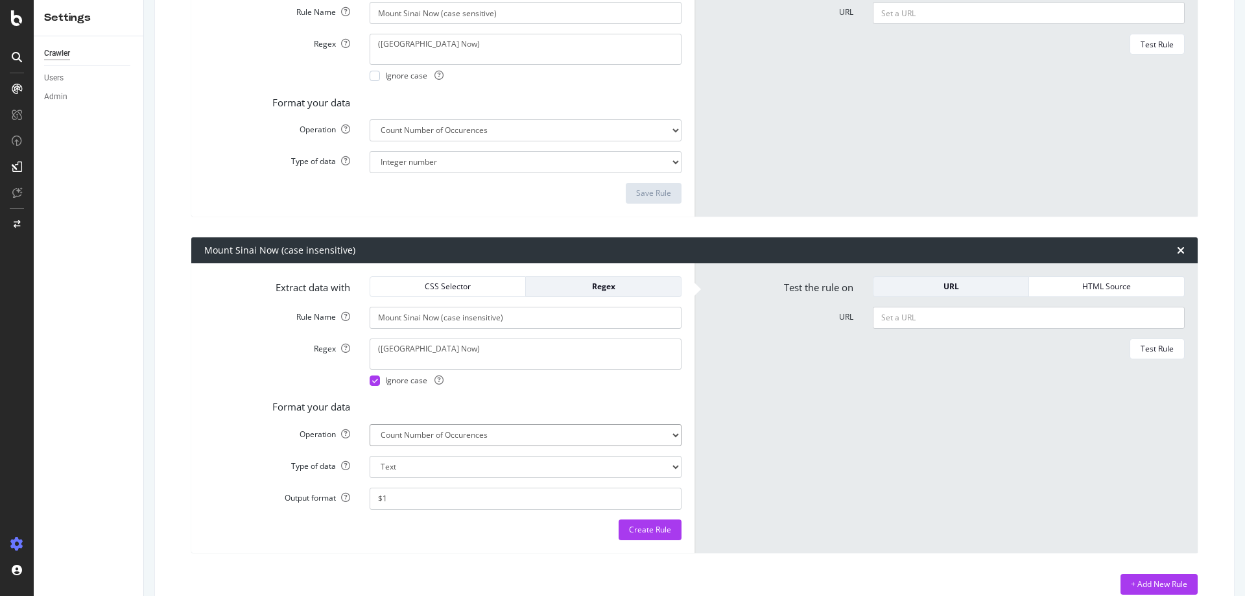
select select "i"
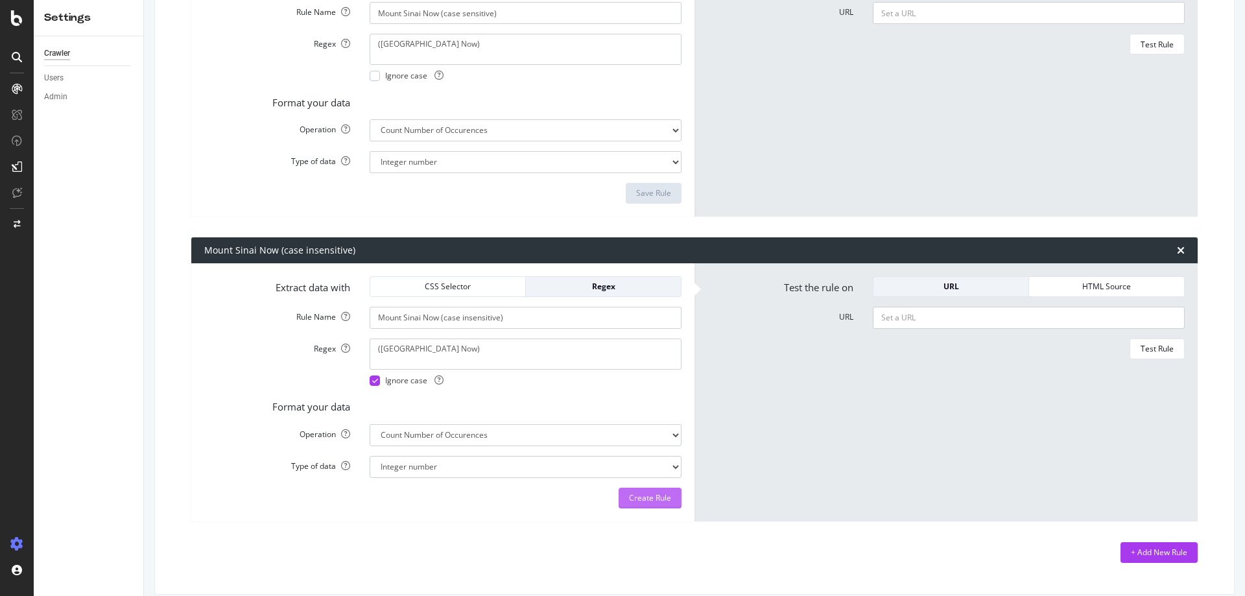
click at [644, 501] on div "Create Rule" at bounding box center [650, 497] width 42 height 11
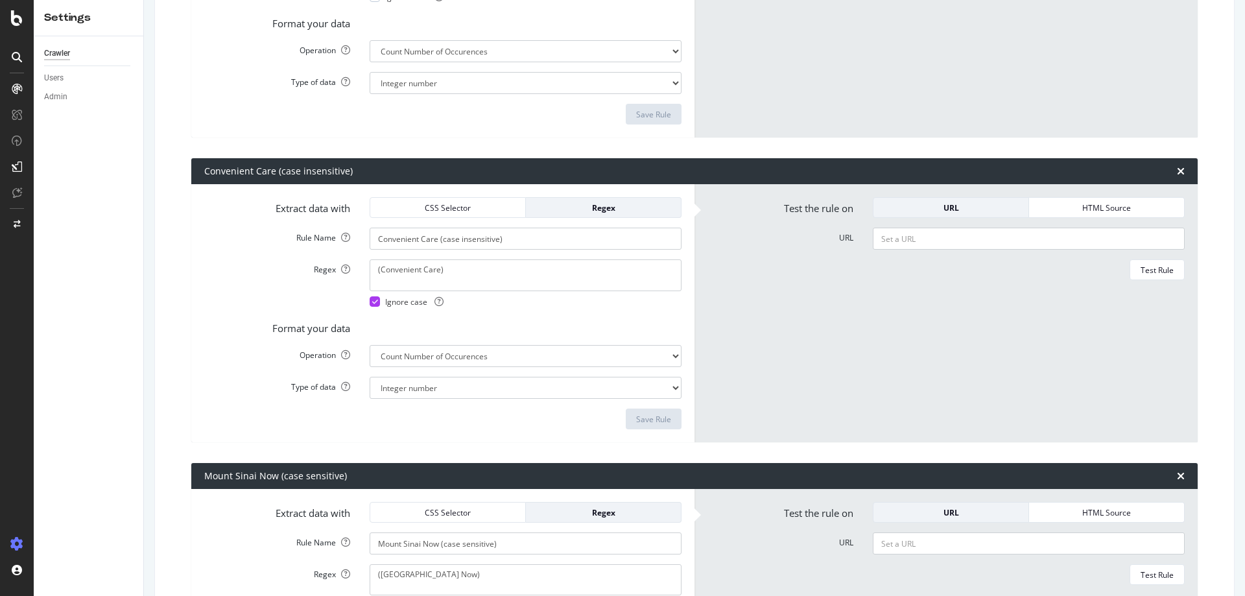
scroll to position [0, 0]
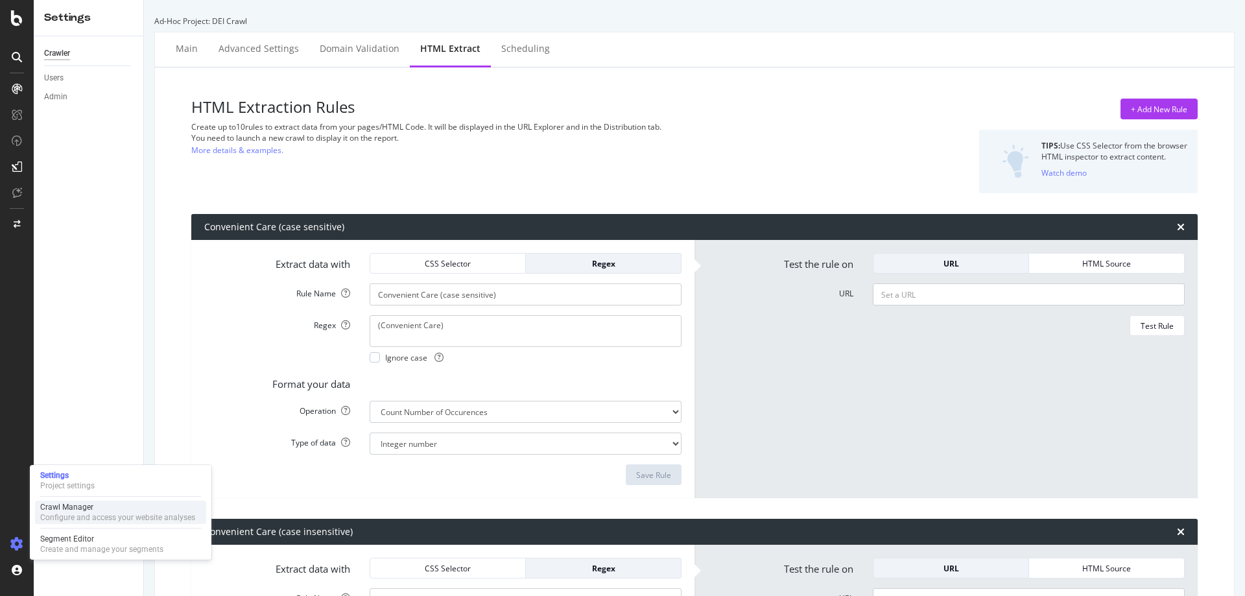
click at [83, 514] on div "Configure and access your website analyses" at bounding box center [117, 517] width 155 height 10
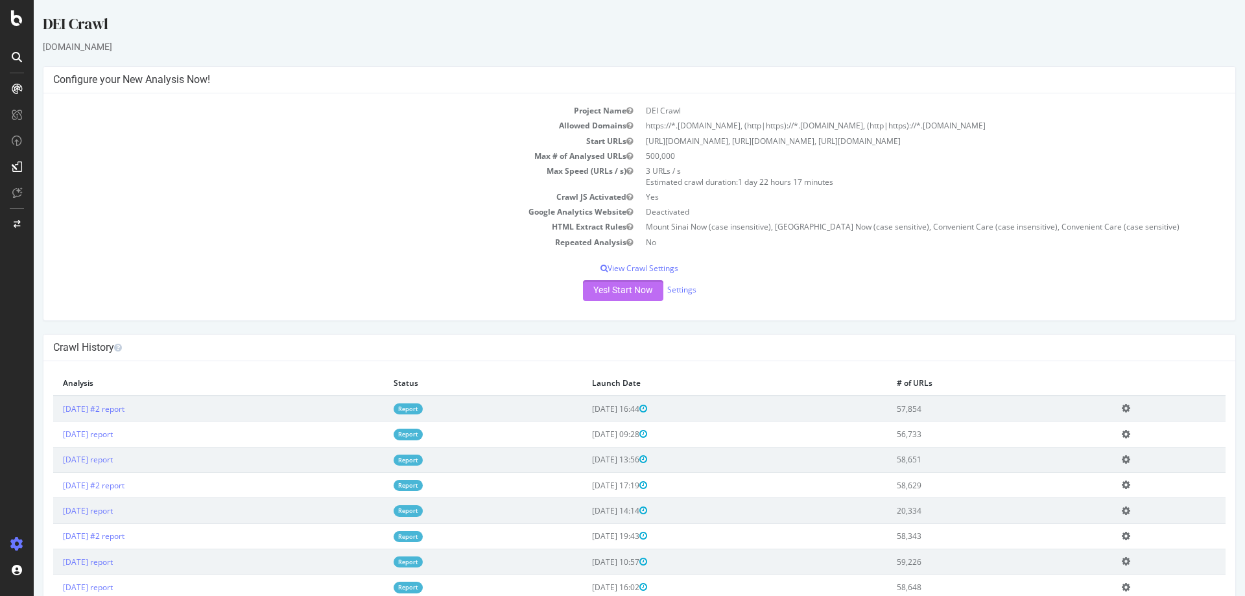
click at [606, 294] on button "Yes! Start Now" at bounding box center [623, 290] width 80 height 21
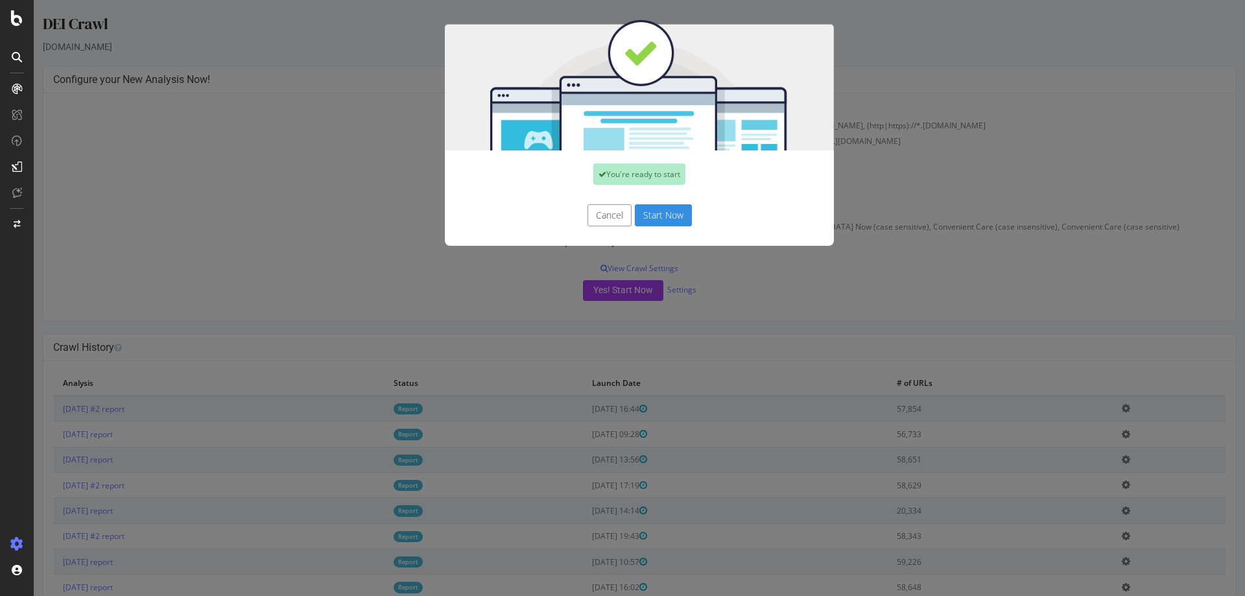
click at [646, 211] on button "Start Now" at bounding box center [663, 215] width 57 height 22
click at [646, 217] on div "Cancel Start Now" at bounding box center [640, 215] width 370 height 22
